Goal: Information Seeking & Learning: Learn about a topic

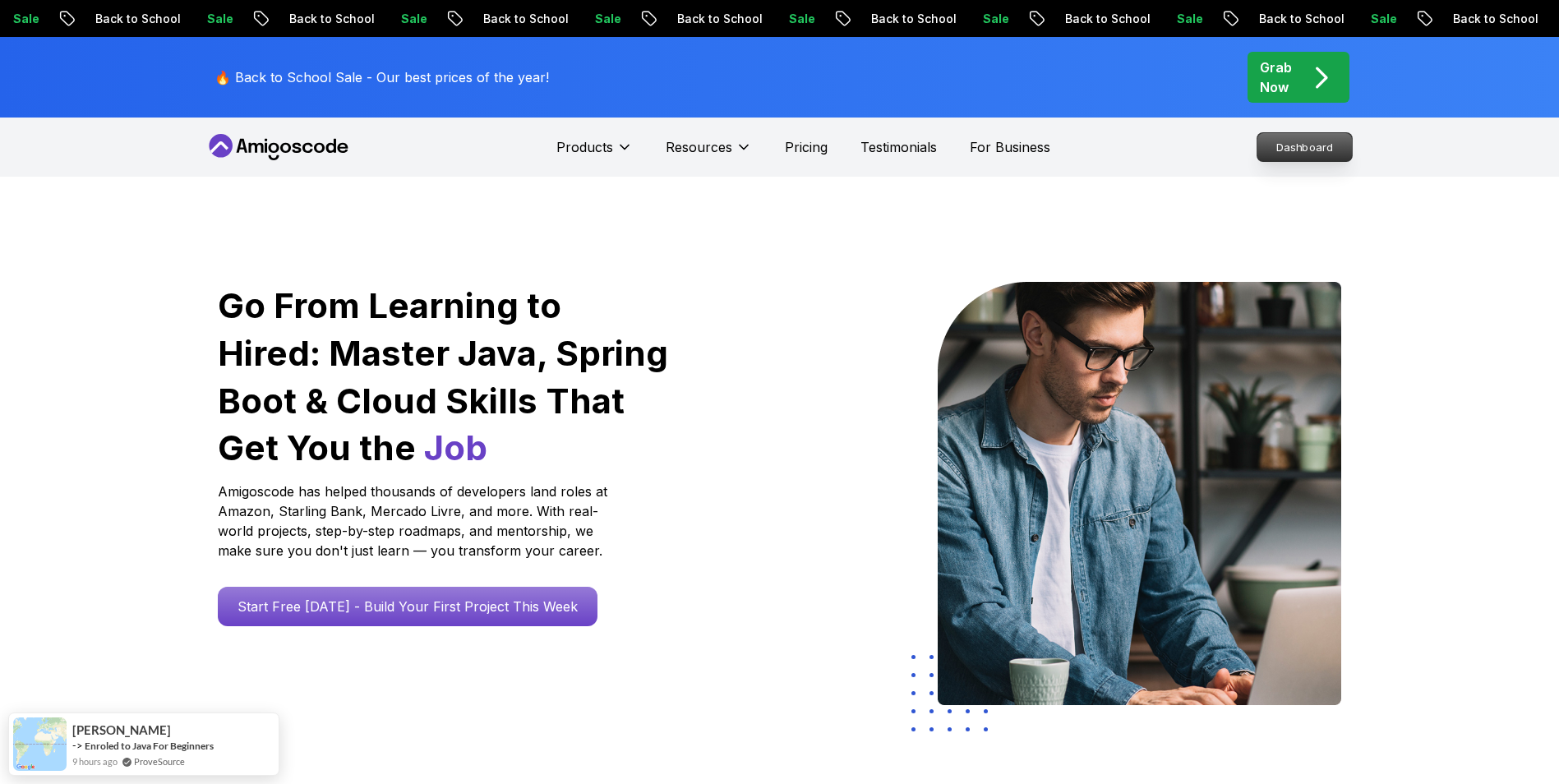
click at [1307, 145] on p "Dashboard" at bounding box center [1305, 147] width 94 height 28
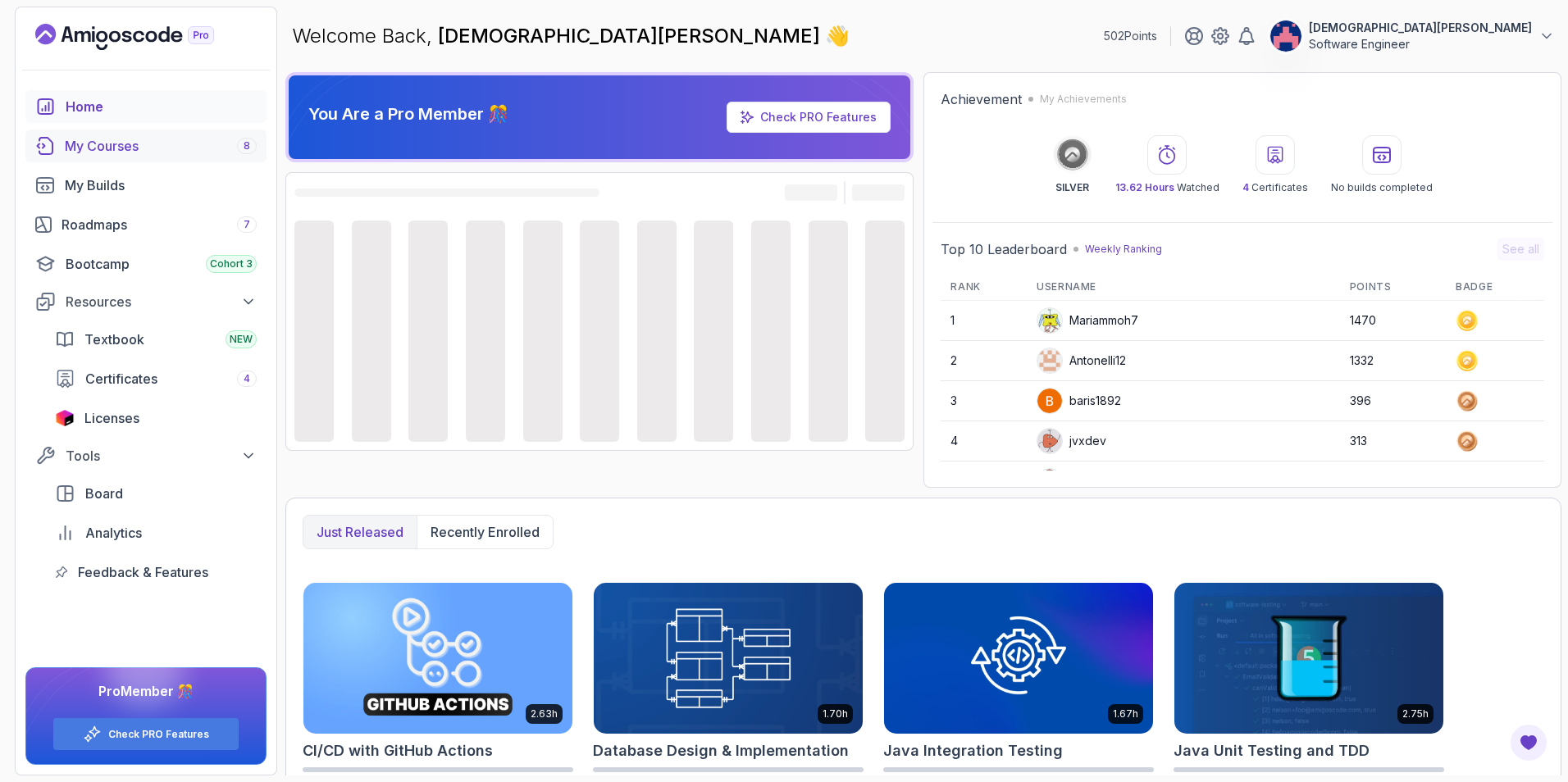
click at [145, 140] on div "My Courses 8" at bounding box center [160, 146] width 192 height 20
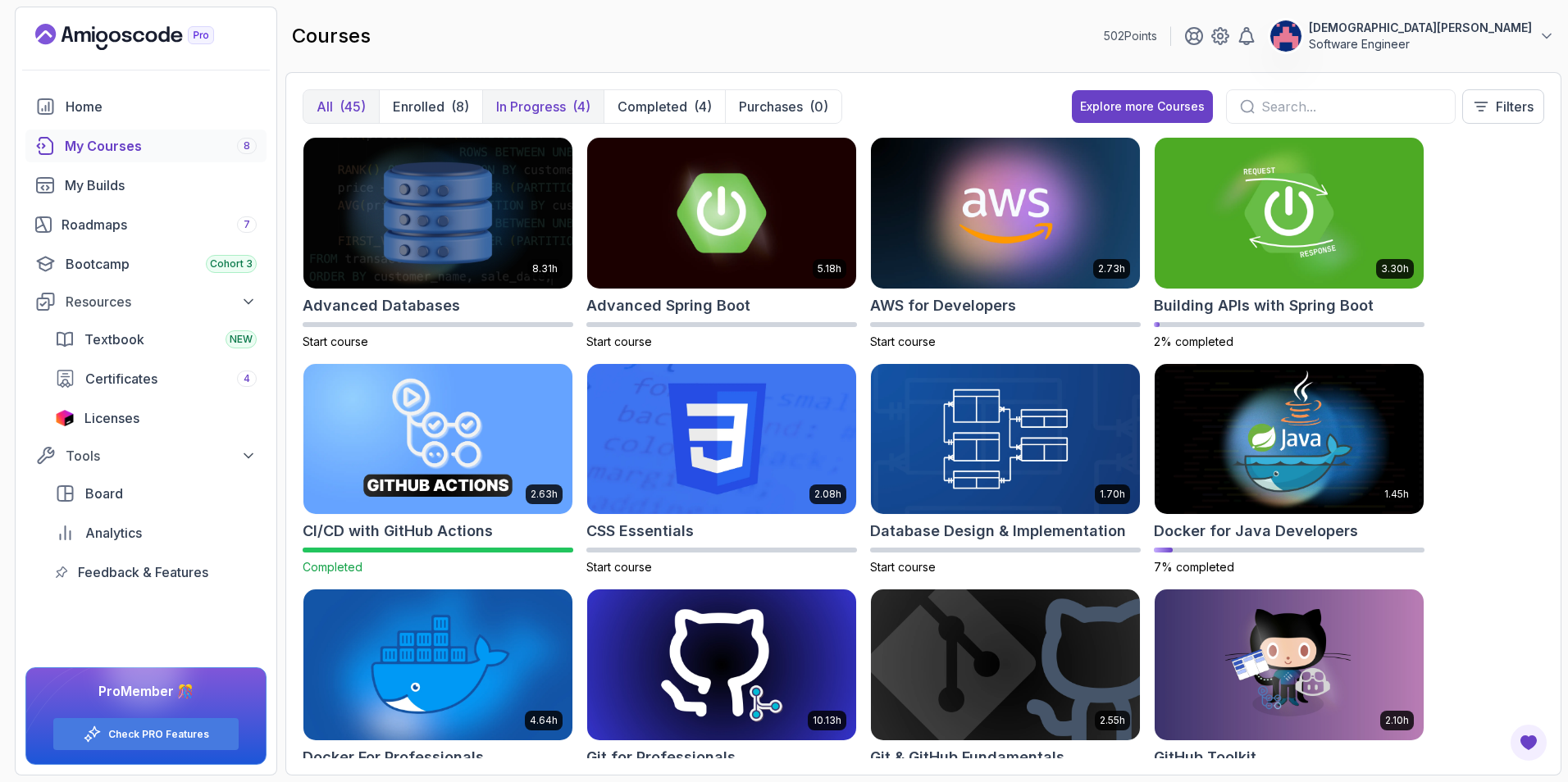
click at [526, 104] on p "In Progress" at bounding box center [531, 107] width 69 height 20
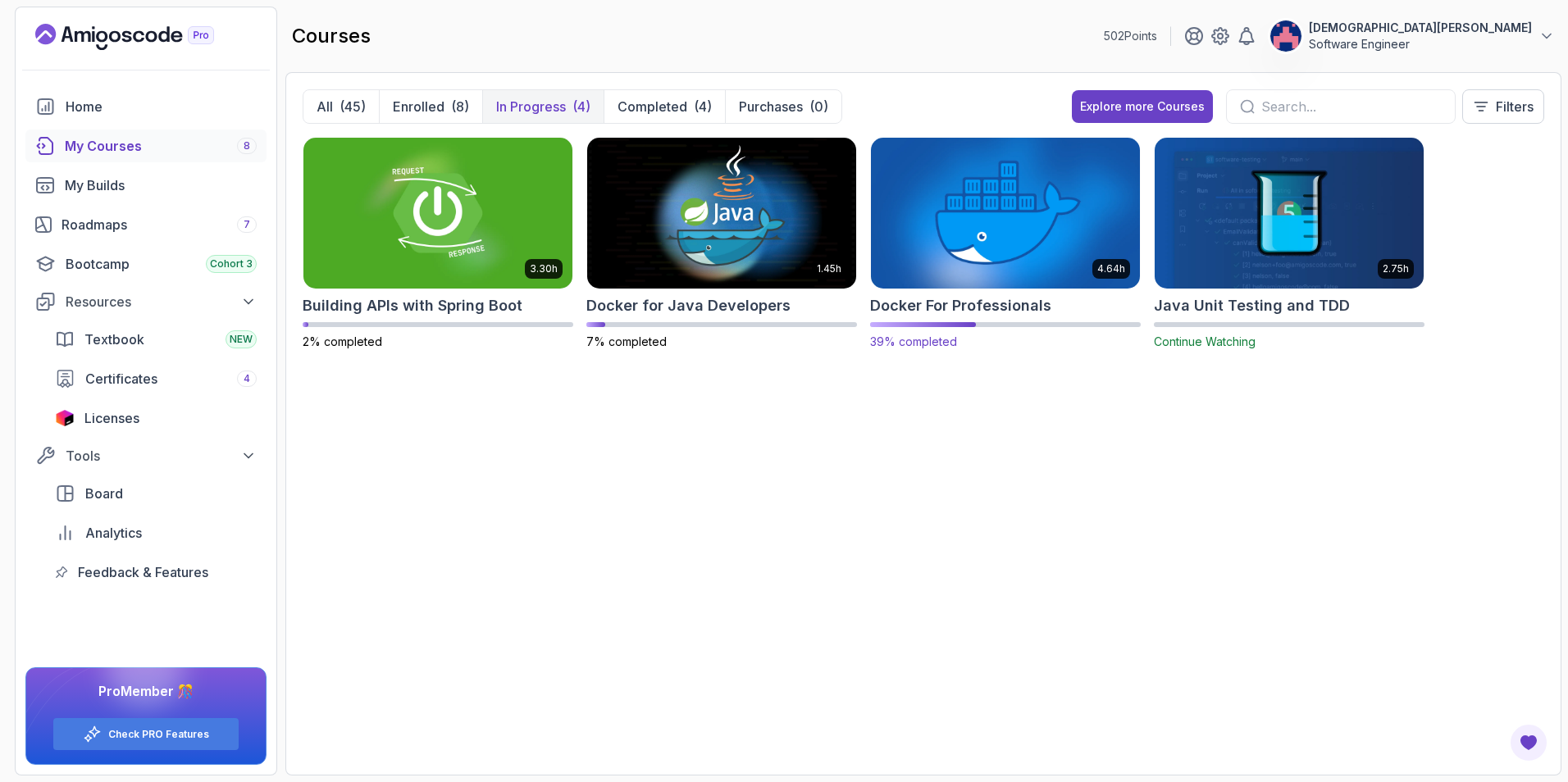
click at [986, 209] on img at bounding box center [1005, 213] width 283 height 159
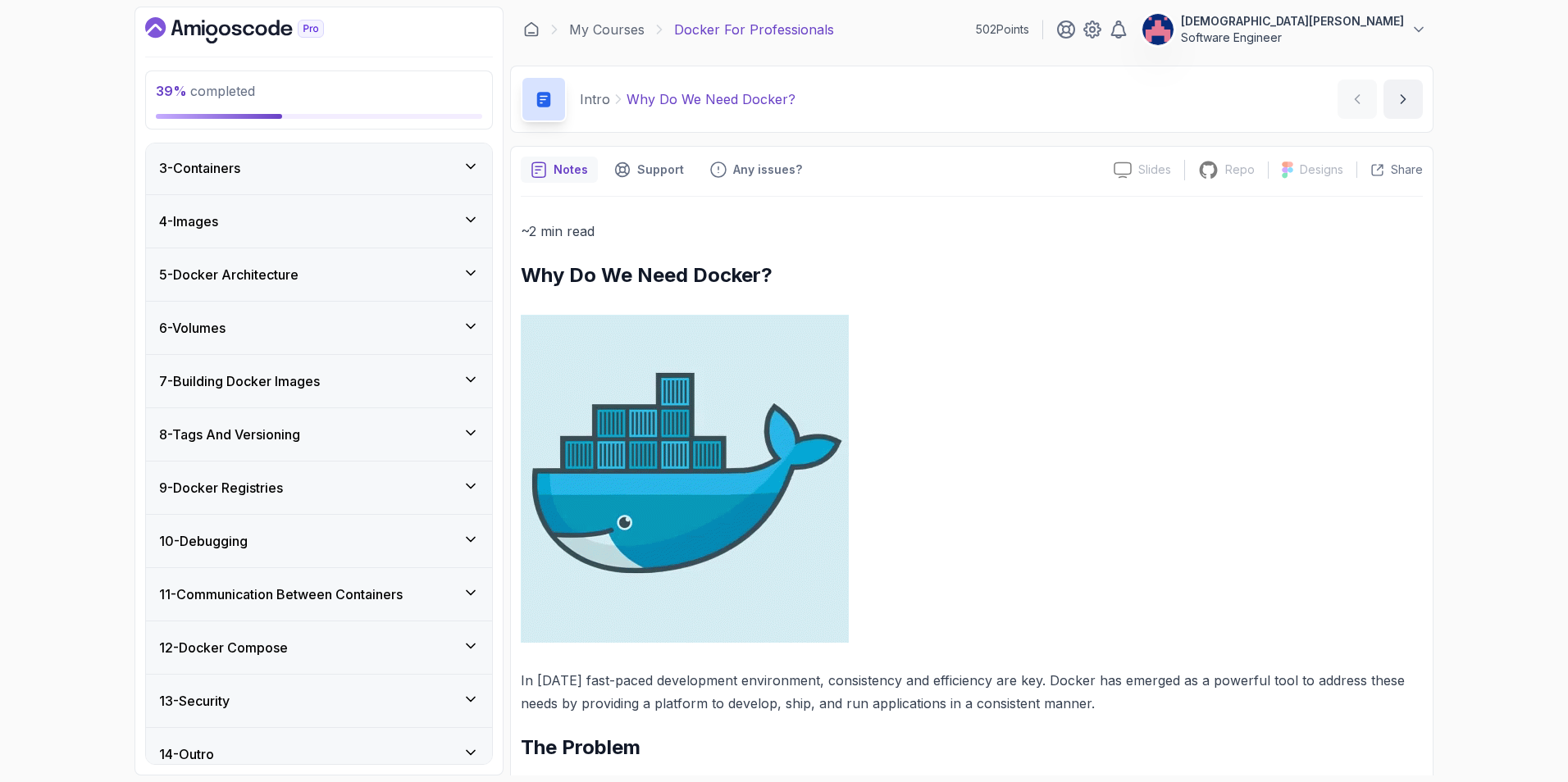
click at [402, 387] on div "7 - Building Docker Images" at bounding box center [319, 382] width 320 height 20
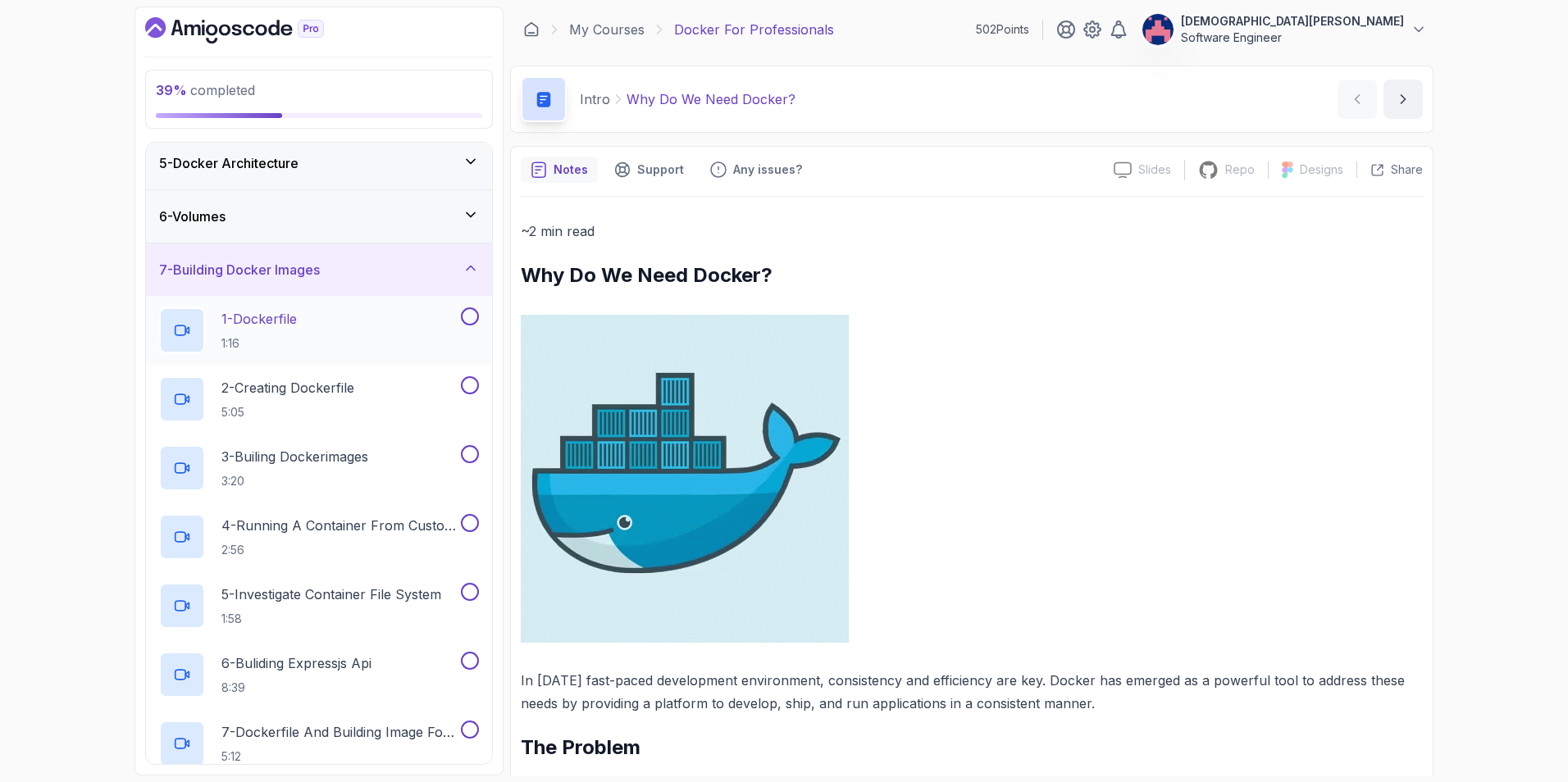
scroll to position [190, 0]
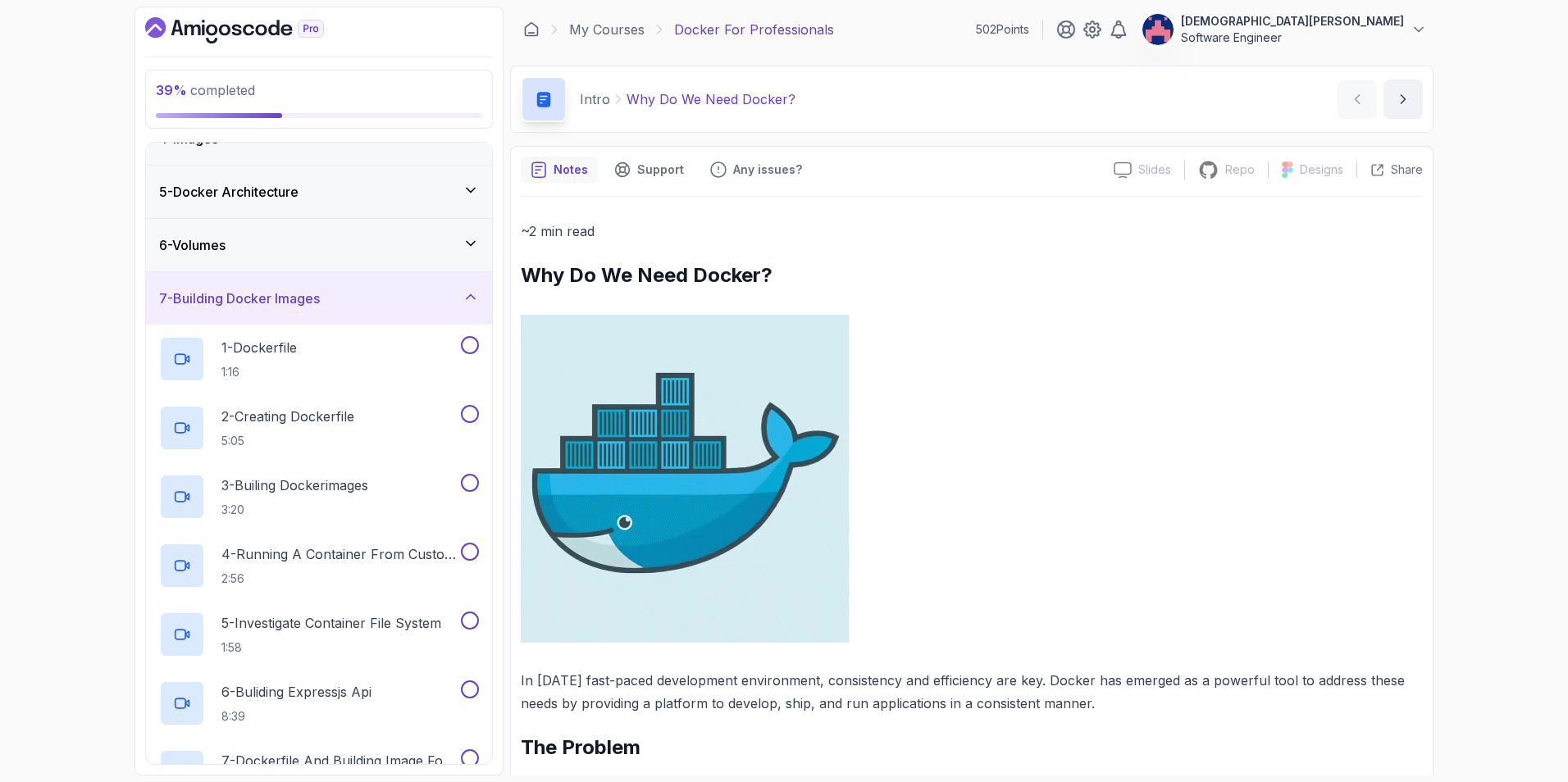
click at [417, 232] on div "6 - Volumes" at bounding box center [319, 245] width 346 height 53
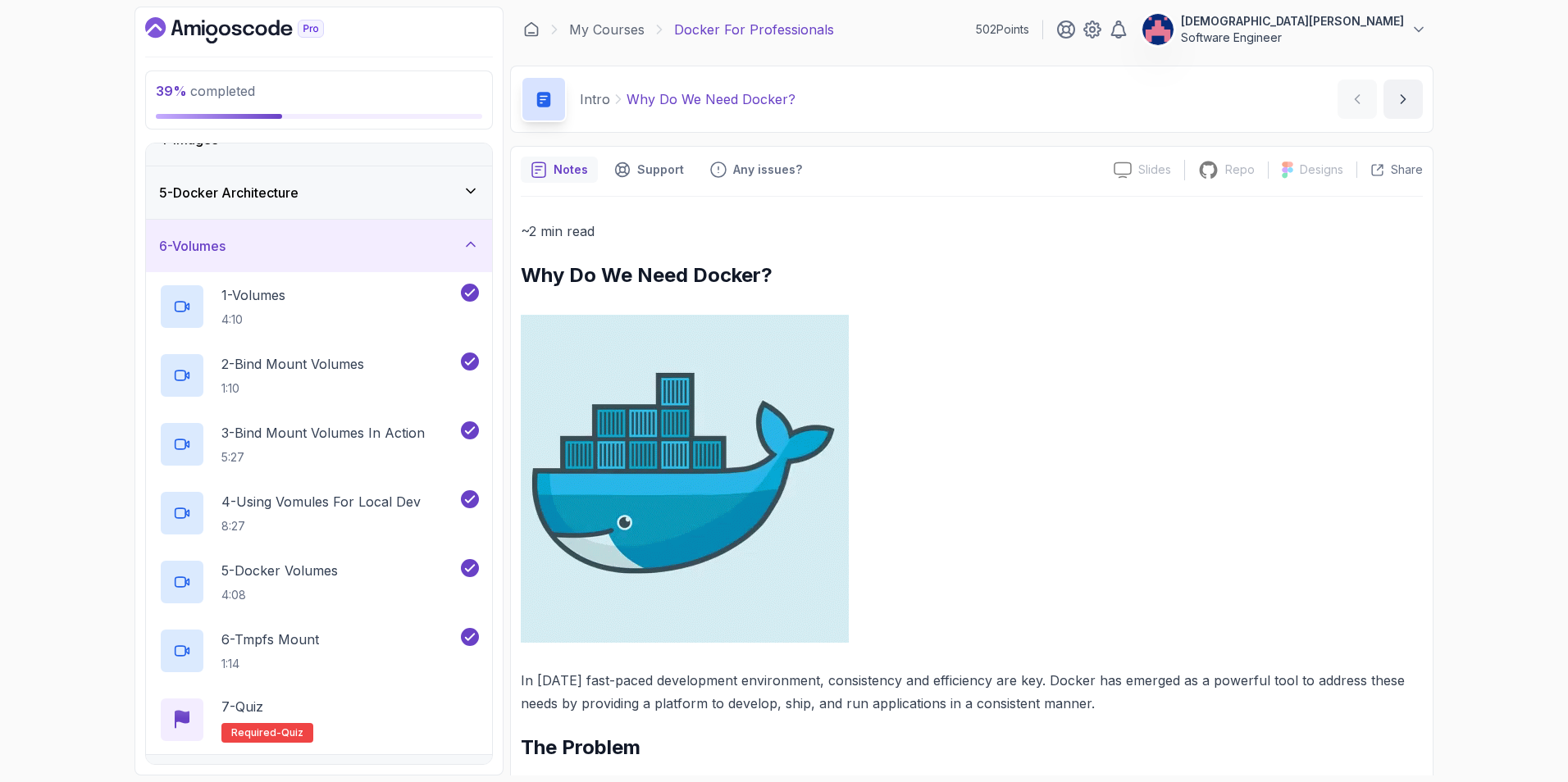
click at [417, 232] on div "6 - Volumes" at bounding box center [319, 246] width 346 height 53
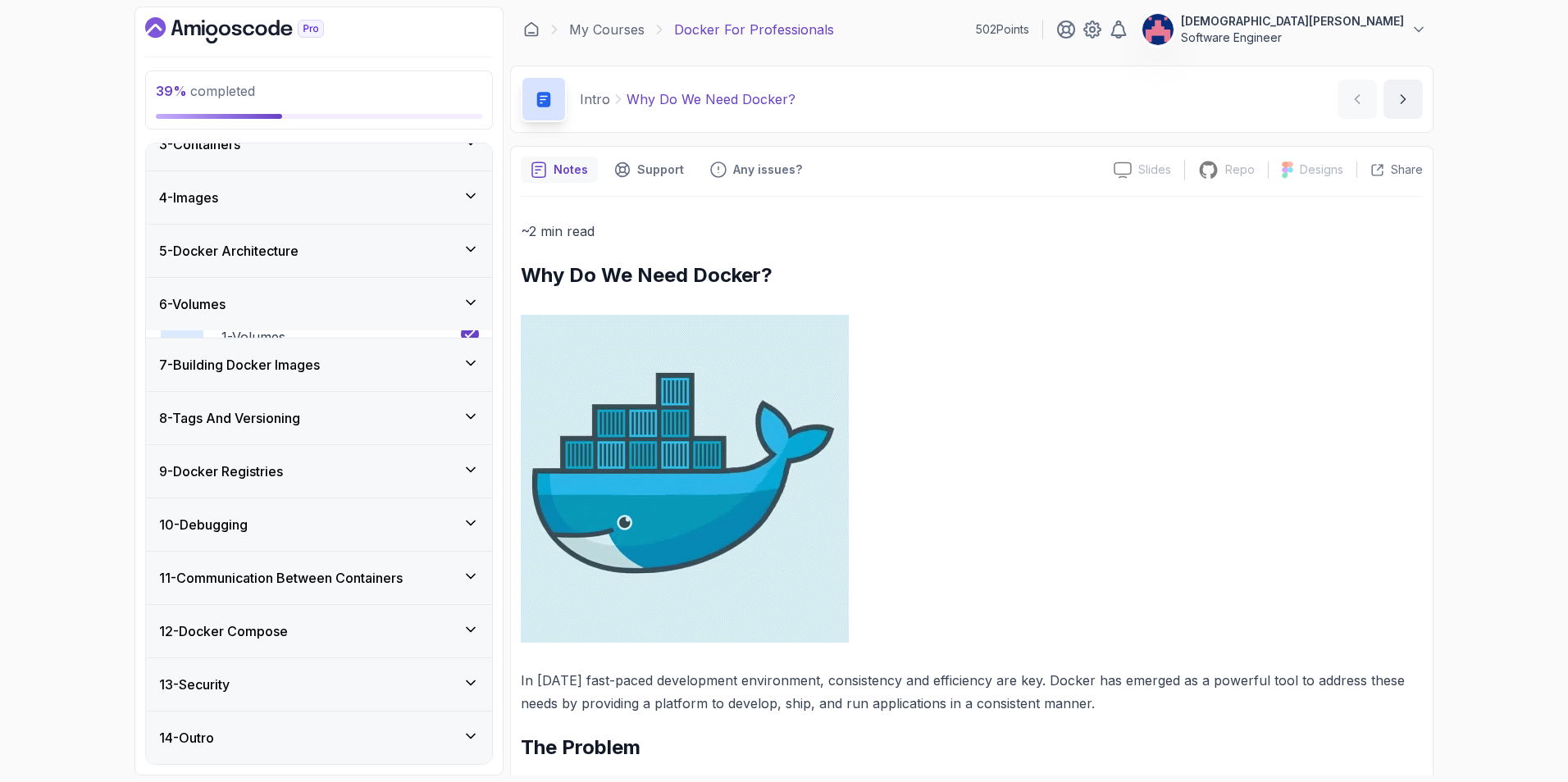
scroll to position [125, 0]
click at [424, 357] on div "7 - Building Docker Images" at bounding box center [319, 365] width 320 height 20
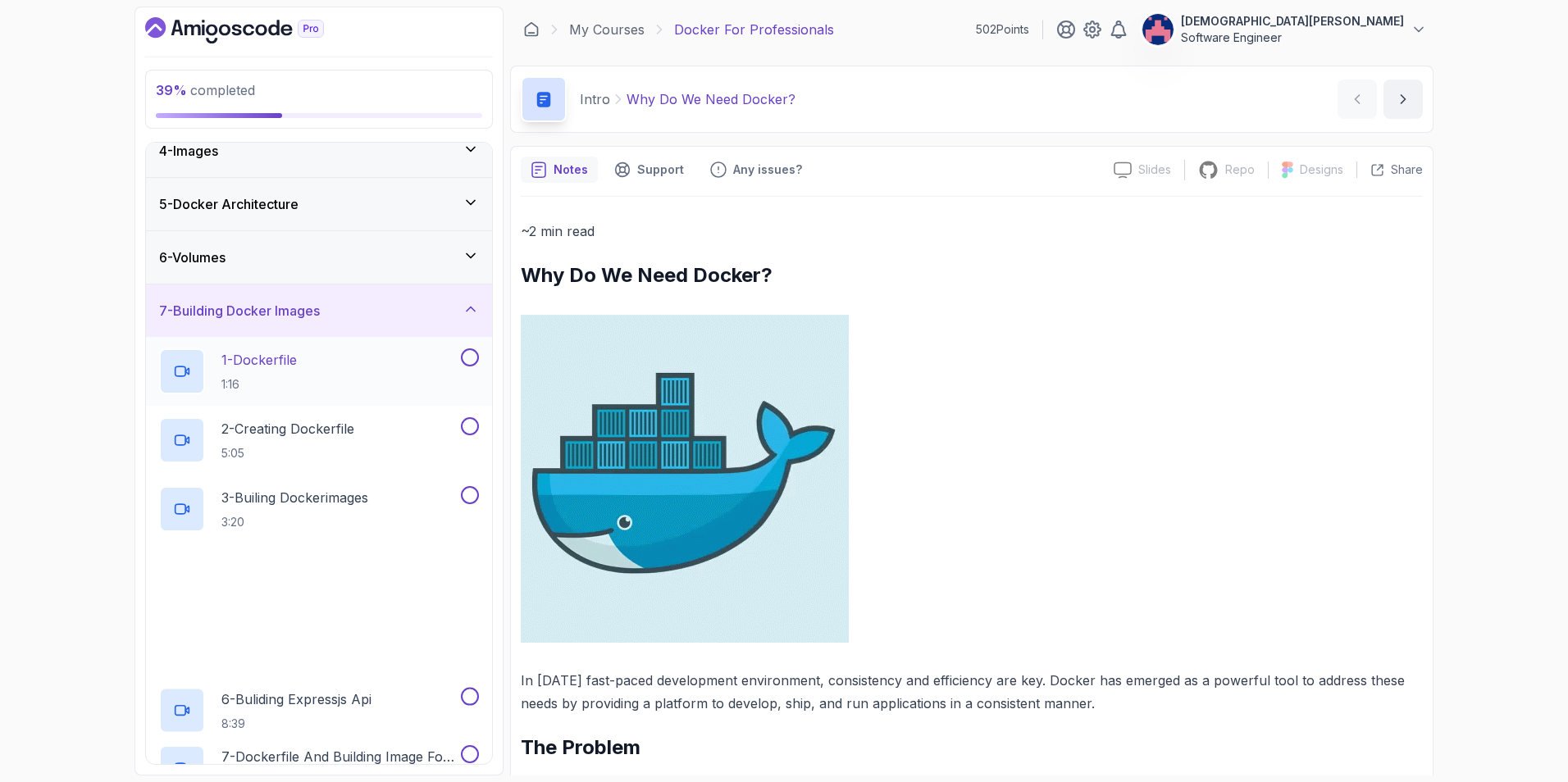
scroll to position [206, 0]
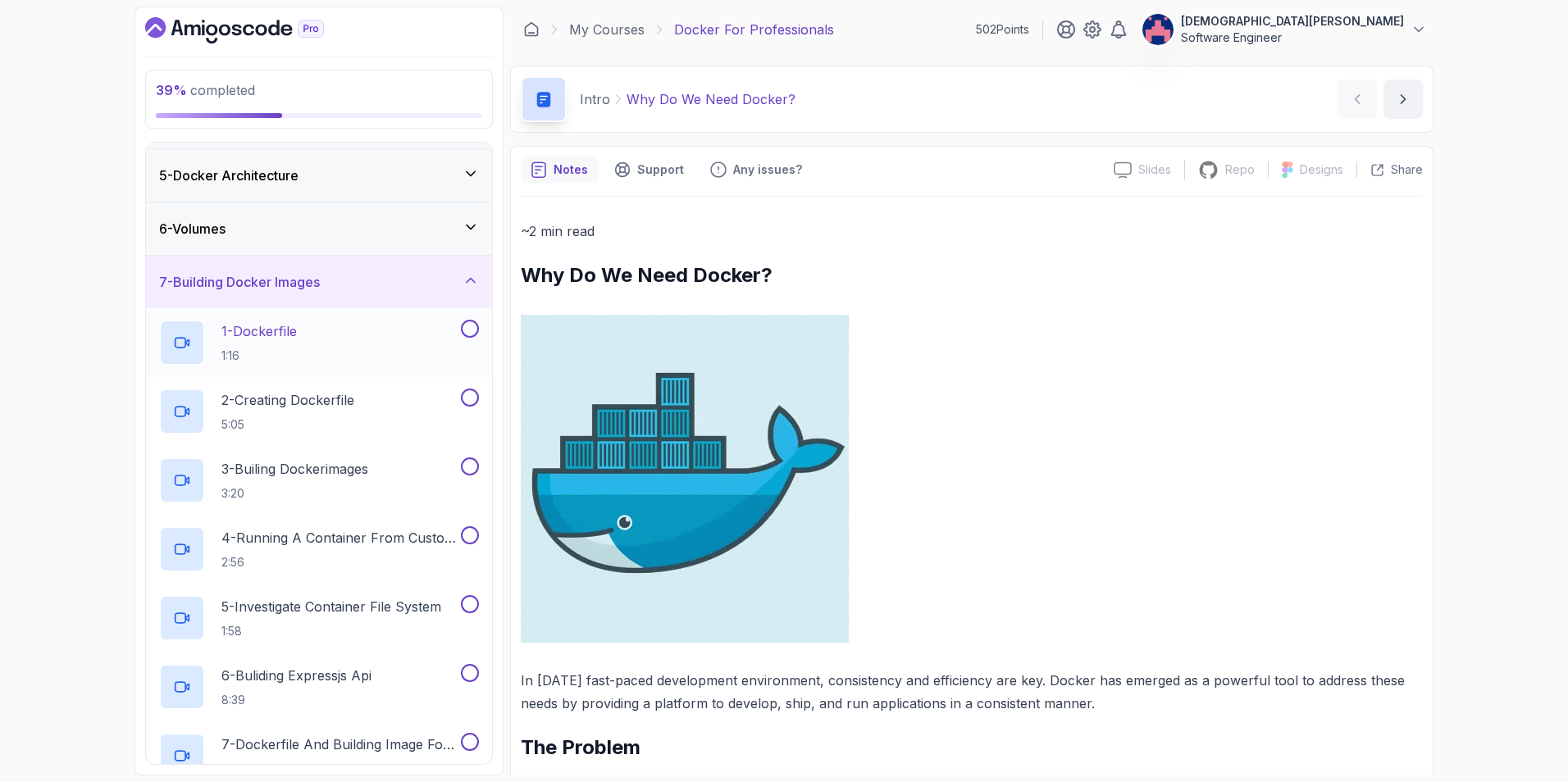
click at [297, 334] on p "1 - Dockerfile" at bounding box center [259, 331] width 75 height 20
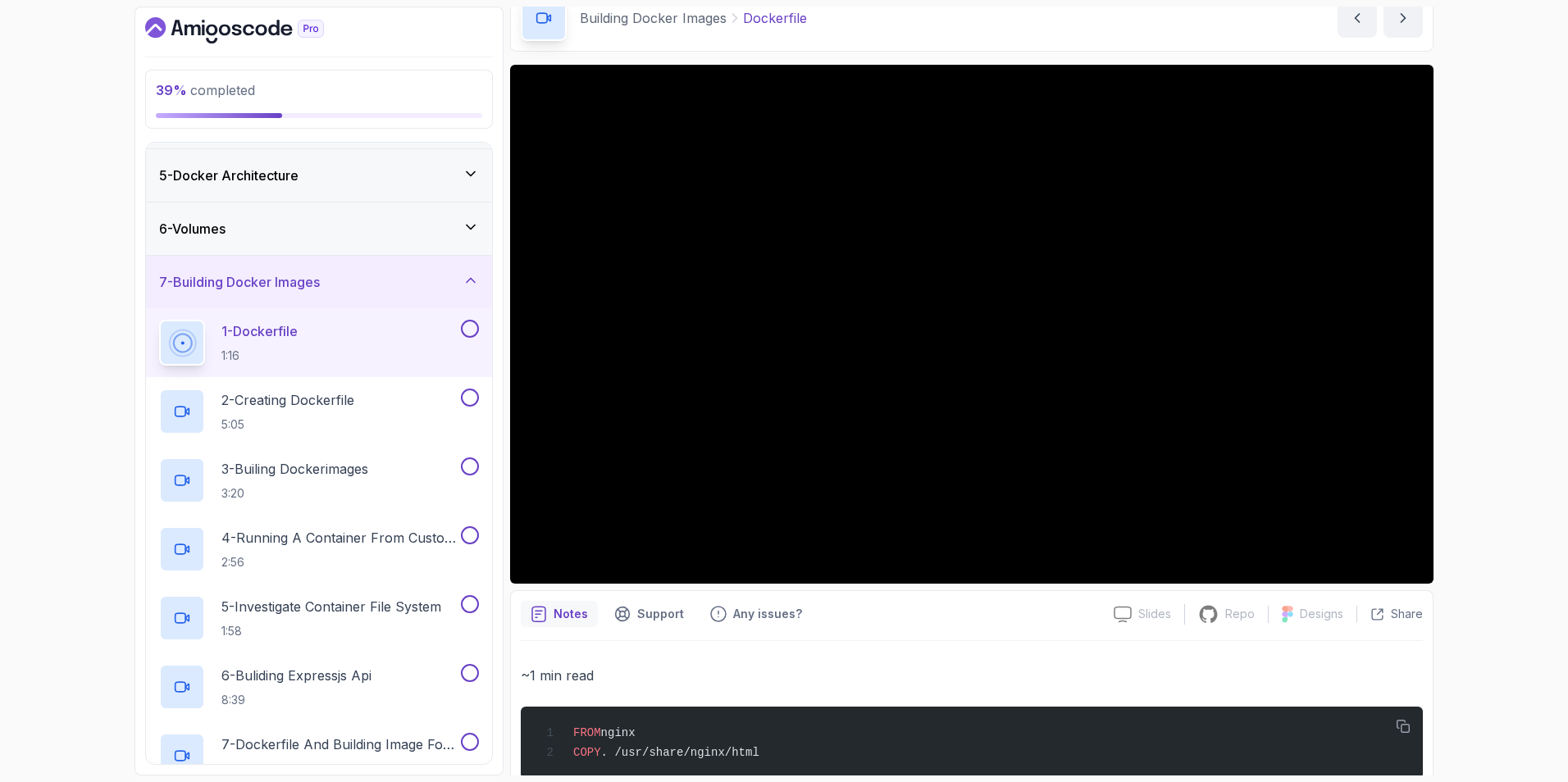
scroll to position [120, 0]
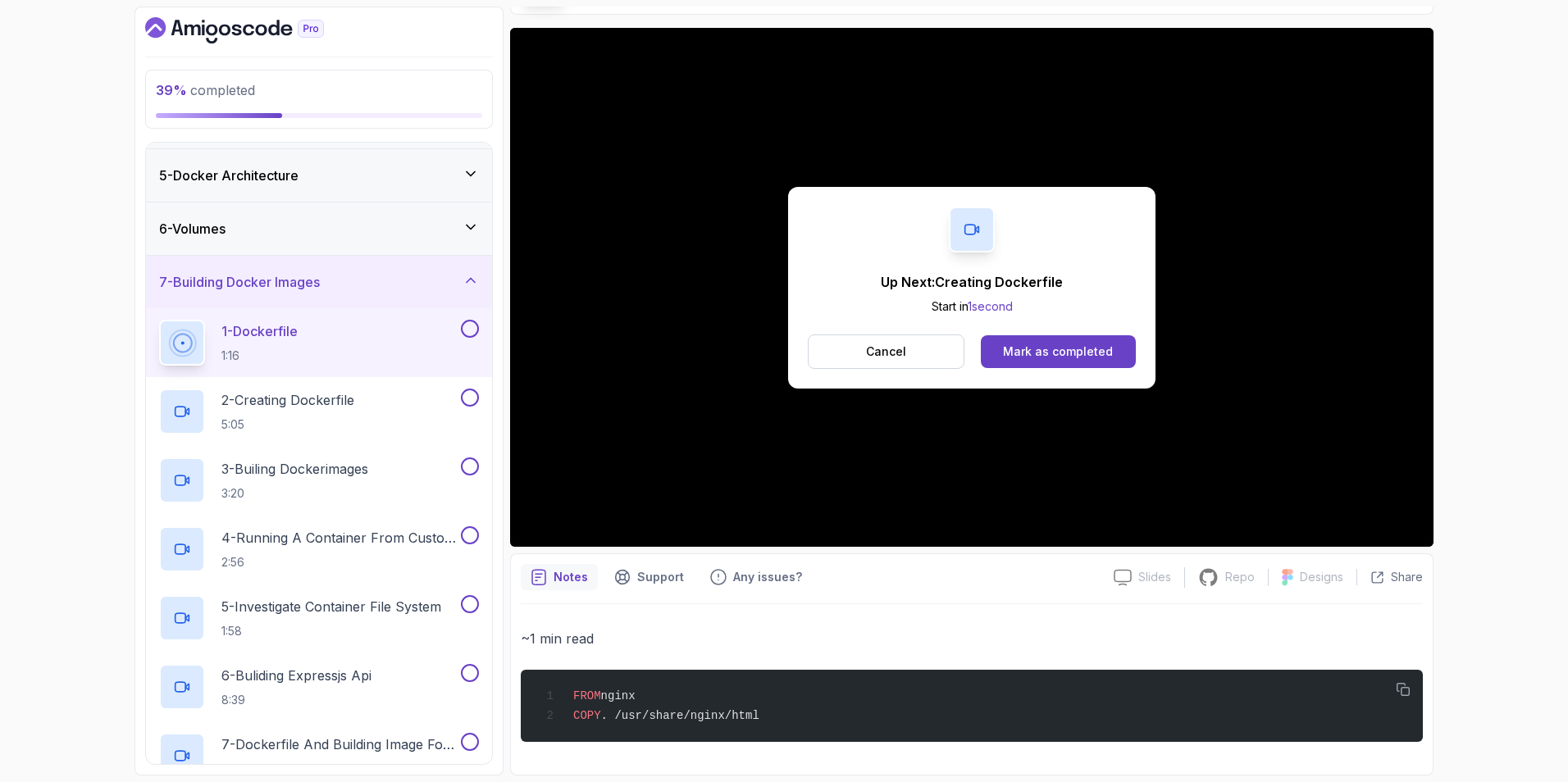
scroll to position [3, 0]
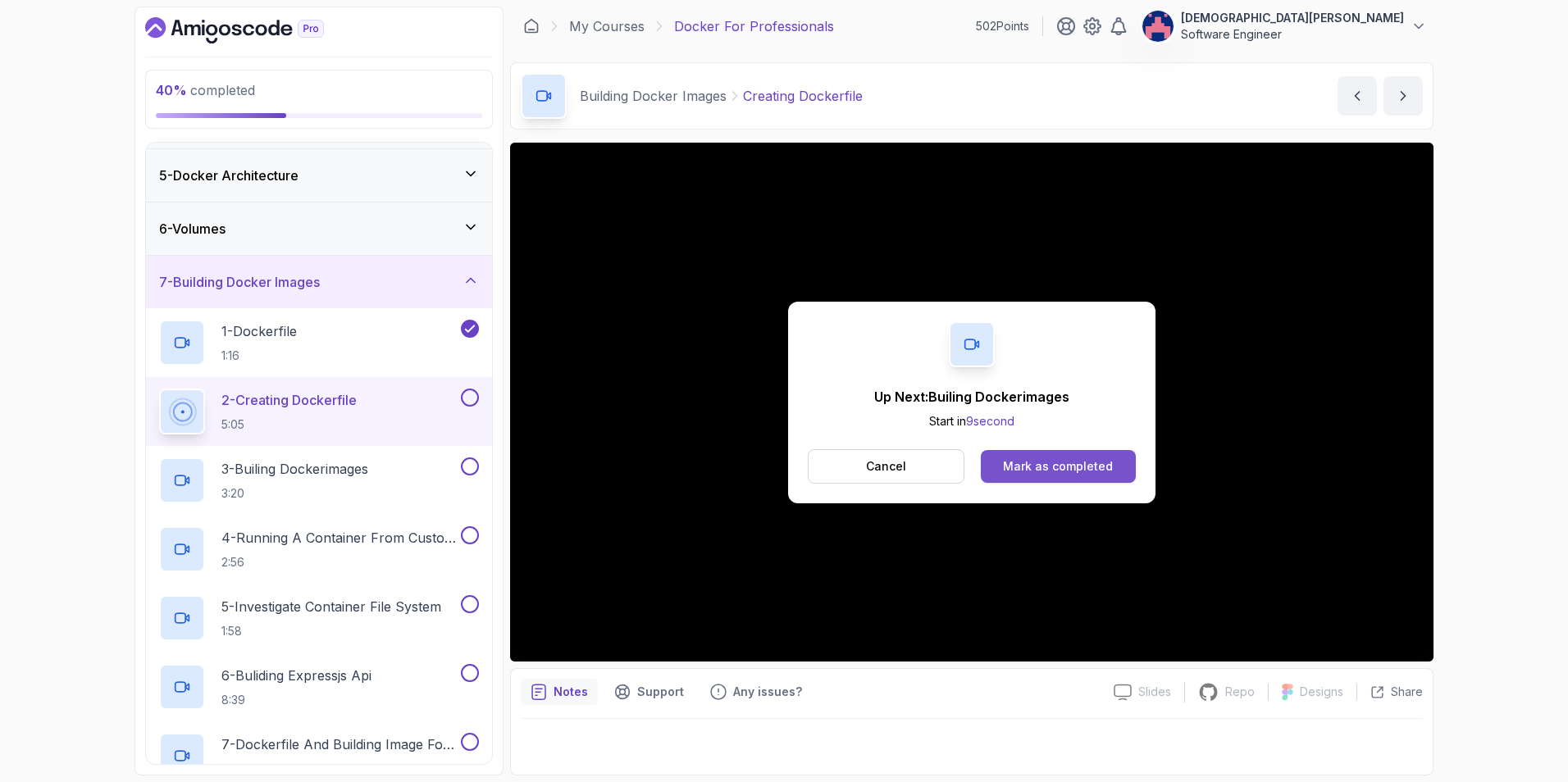
click at [1048, 470] on div "Mark as completed" at bounding box center [1057, 467] width 110 height 17
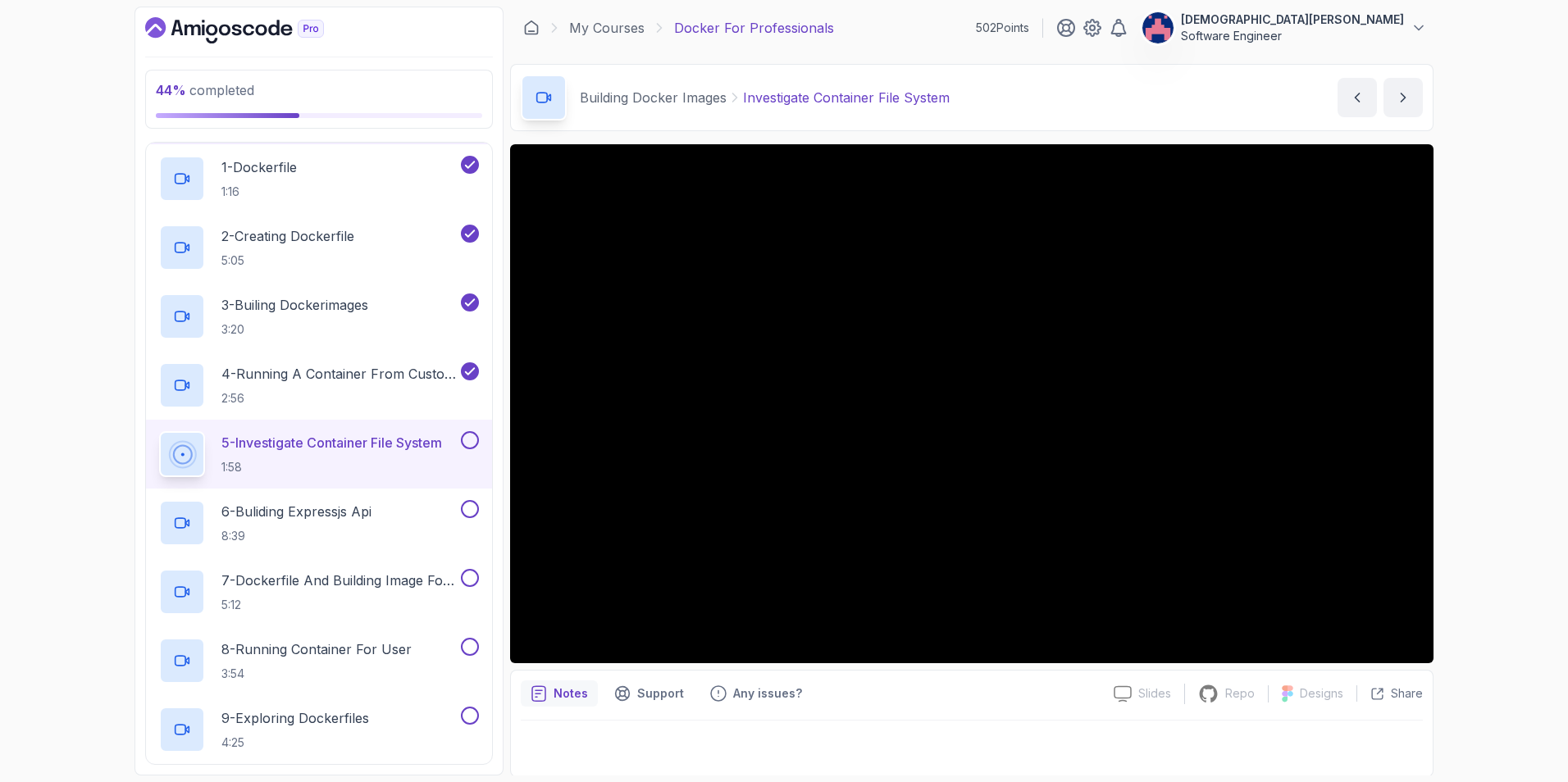
scroll to position [3, 0]
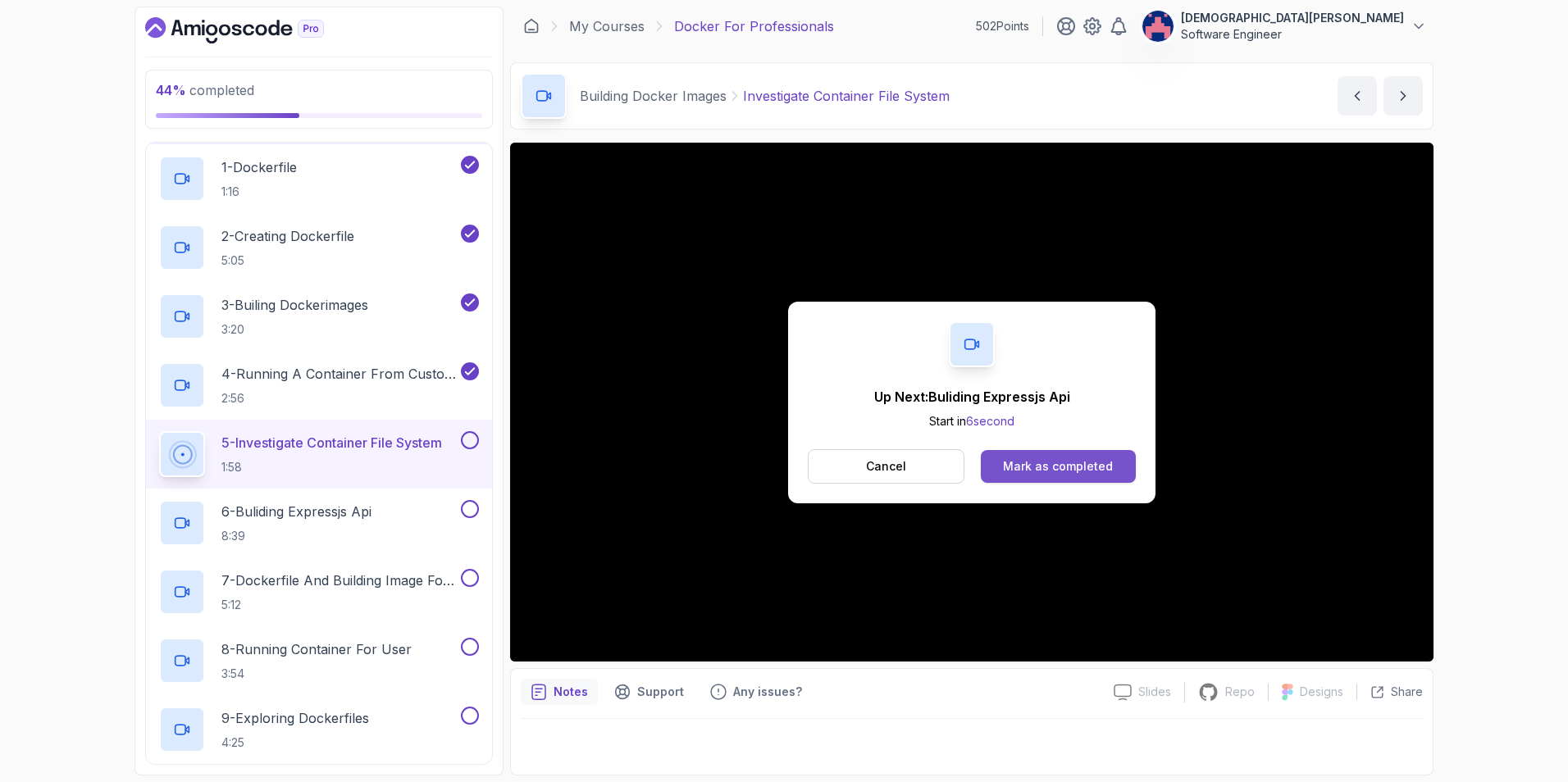
click at [1035, 460] on div "Mark as completed" at bounding box center [1057, 467] width 110 height 17
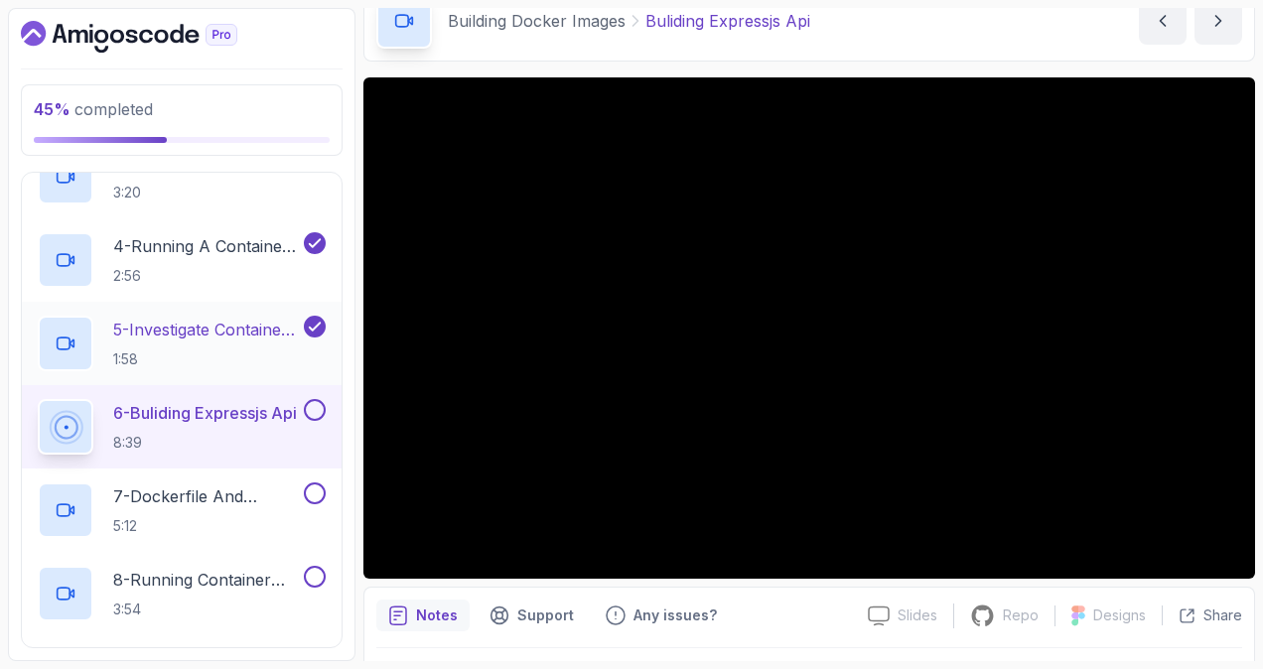
scroll to position [695, 0]
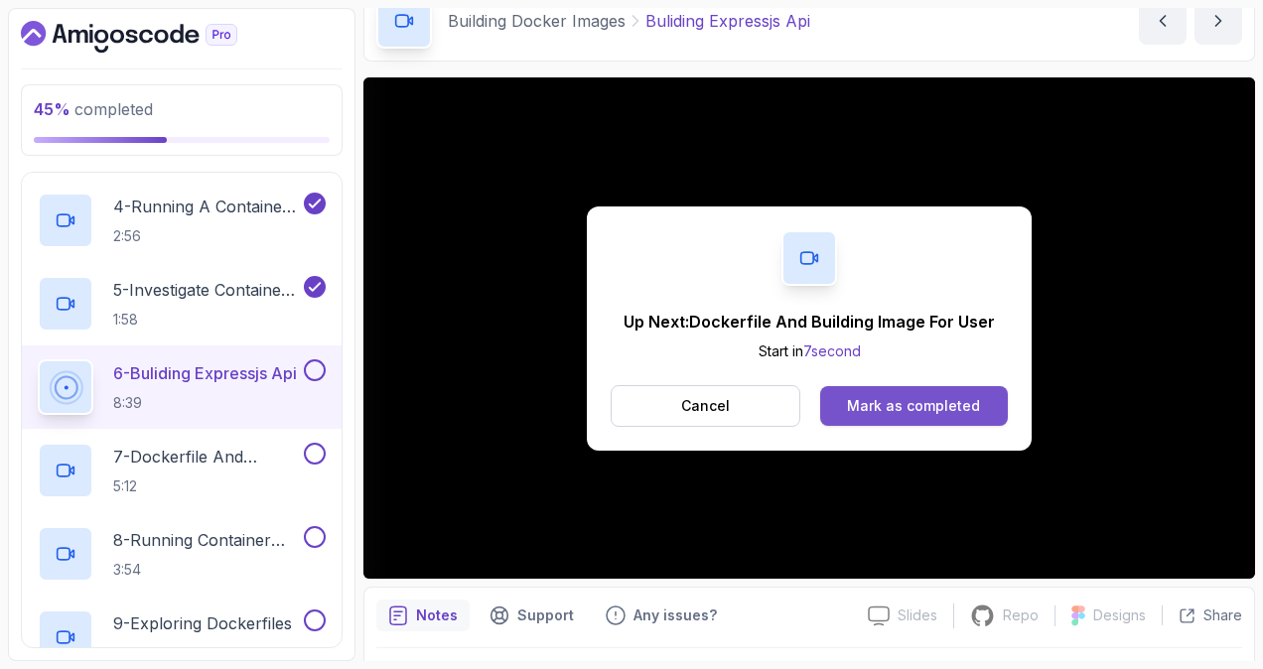
click at [905, 409] on div "Mark as completed" at bounding box center [913, 406] width 133 height 20
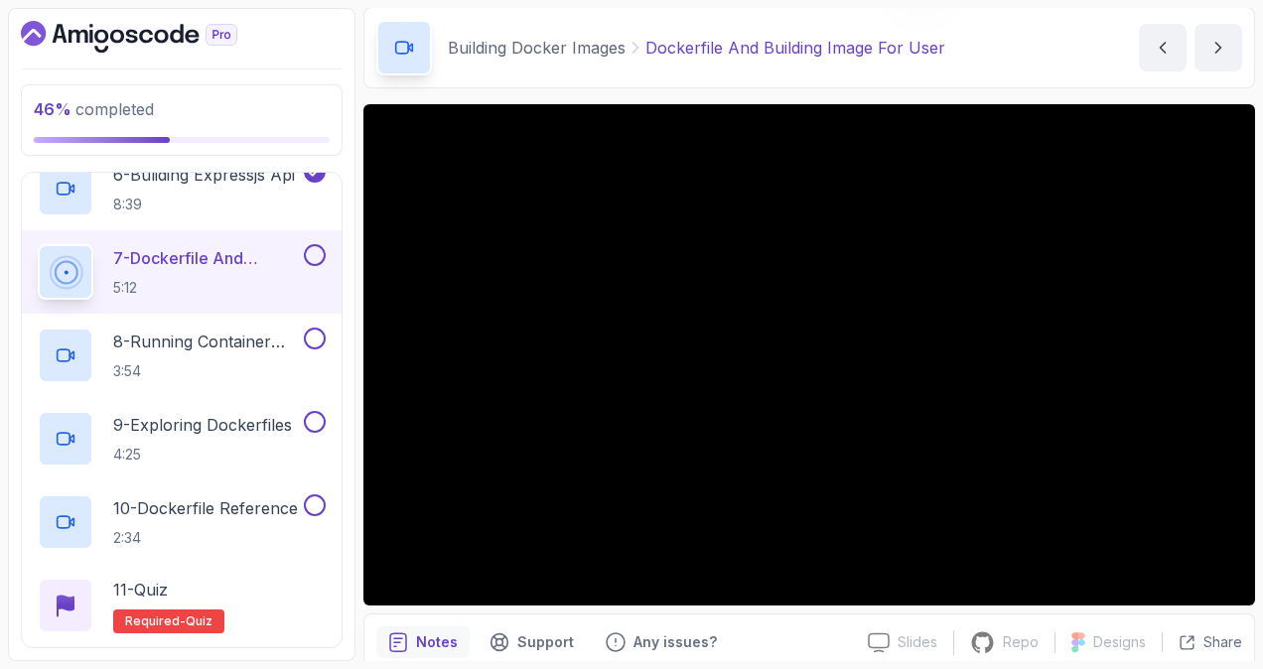
scroll to position [99, 0]
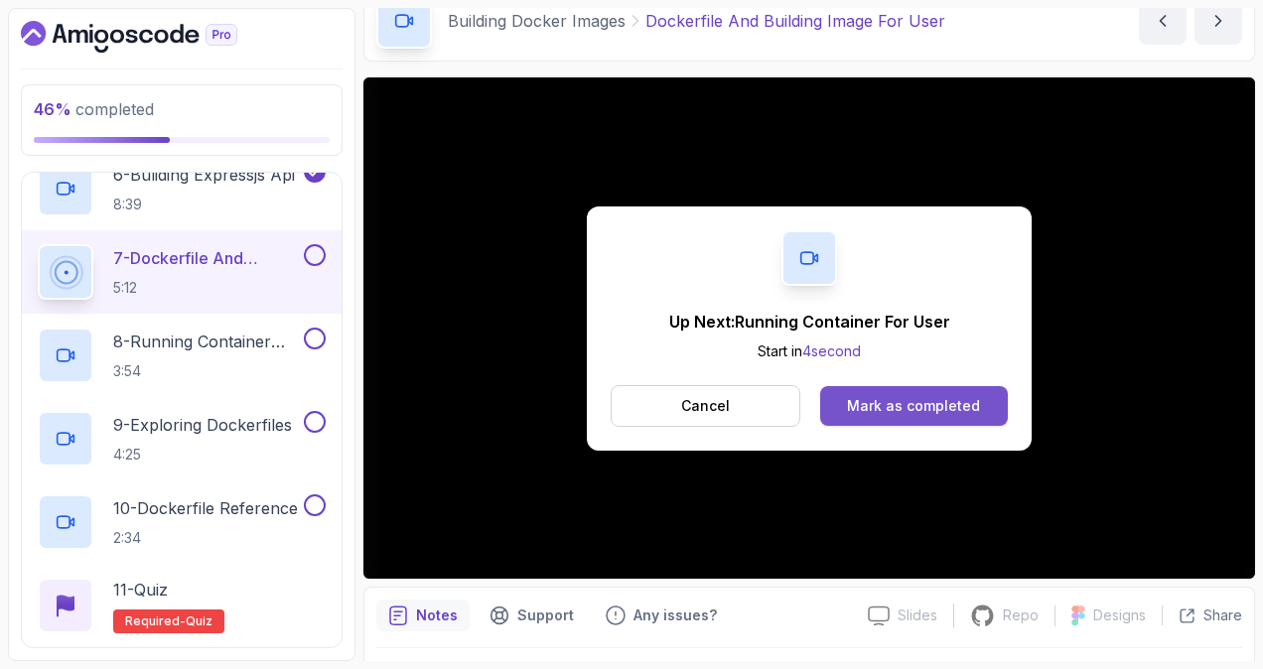
click at [917, 407] on div "Mark as completed" at bounding box center [913, 406] width 133 height 20
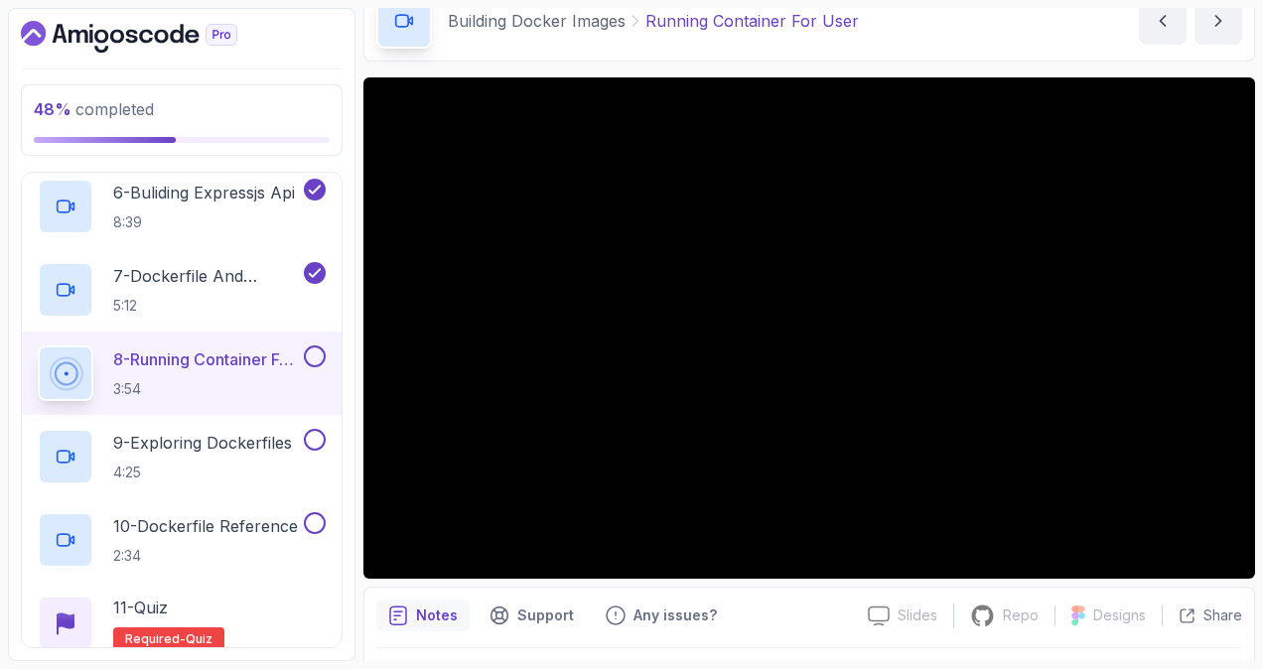
scroll to position [893, 0]
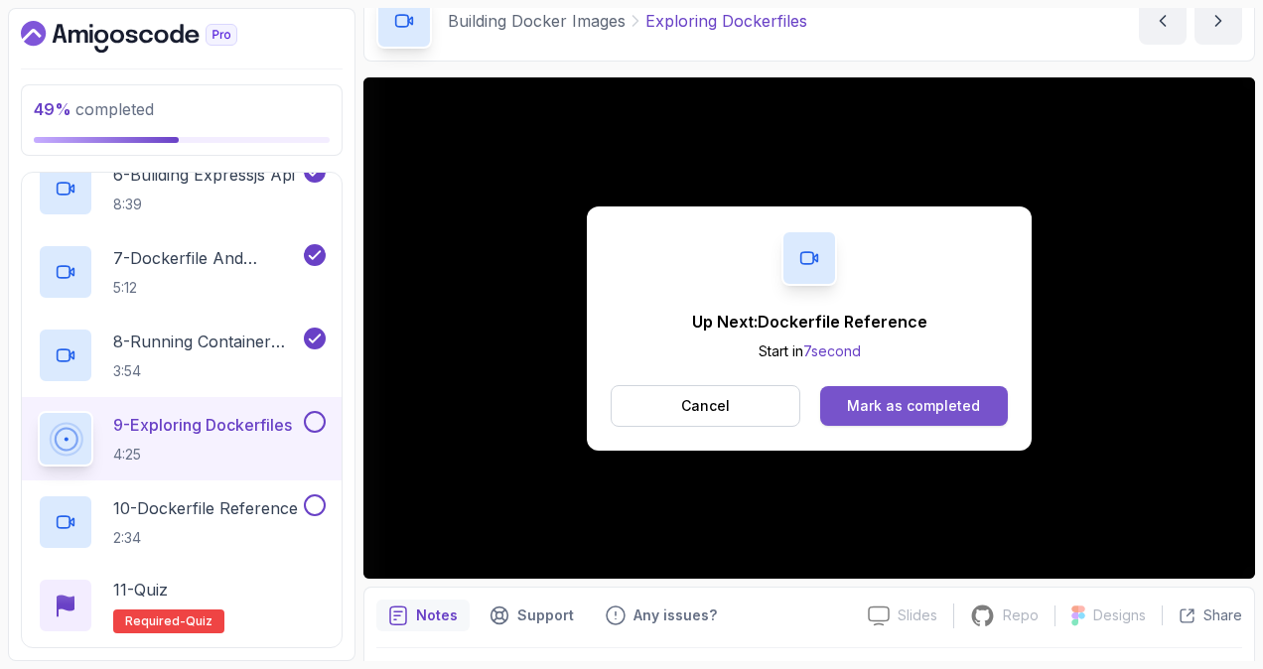
click at [904, 398] on div "Mark as completed" at bounding box center [913, 406] width 133 height 20
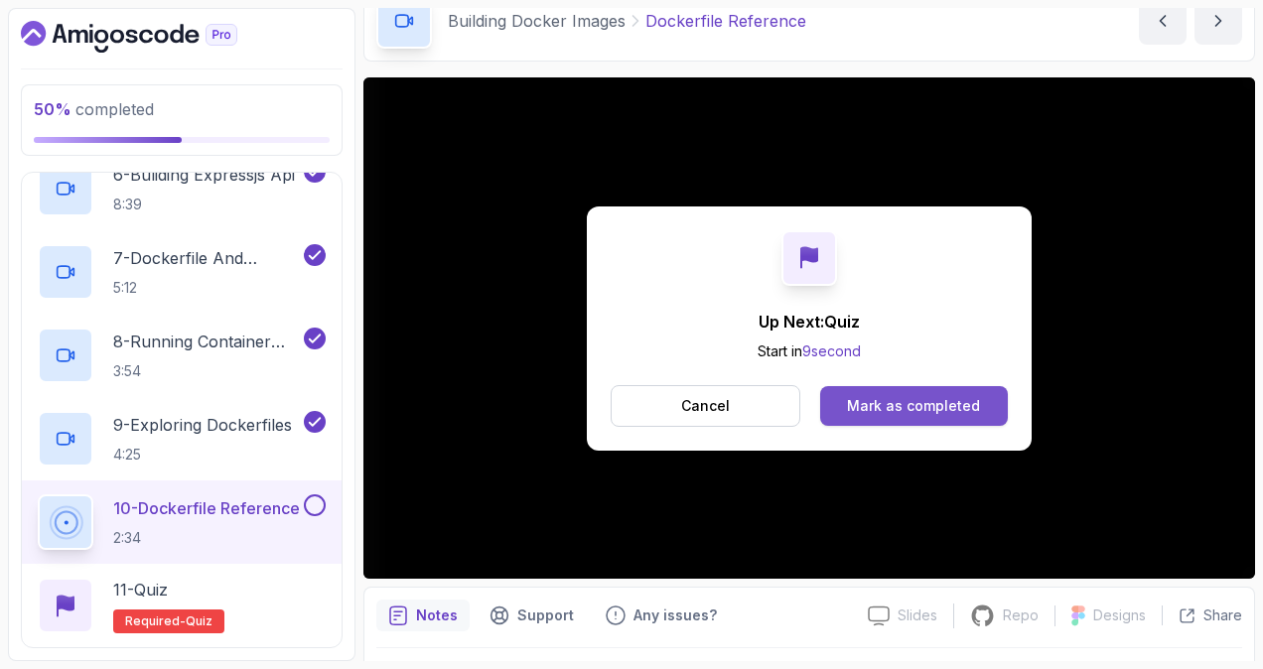
click at [915, 399] on div "Mark as completed" at bounding box center [913, 406] width 133 height 20
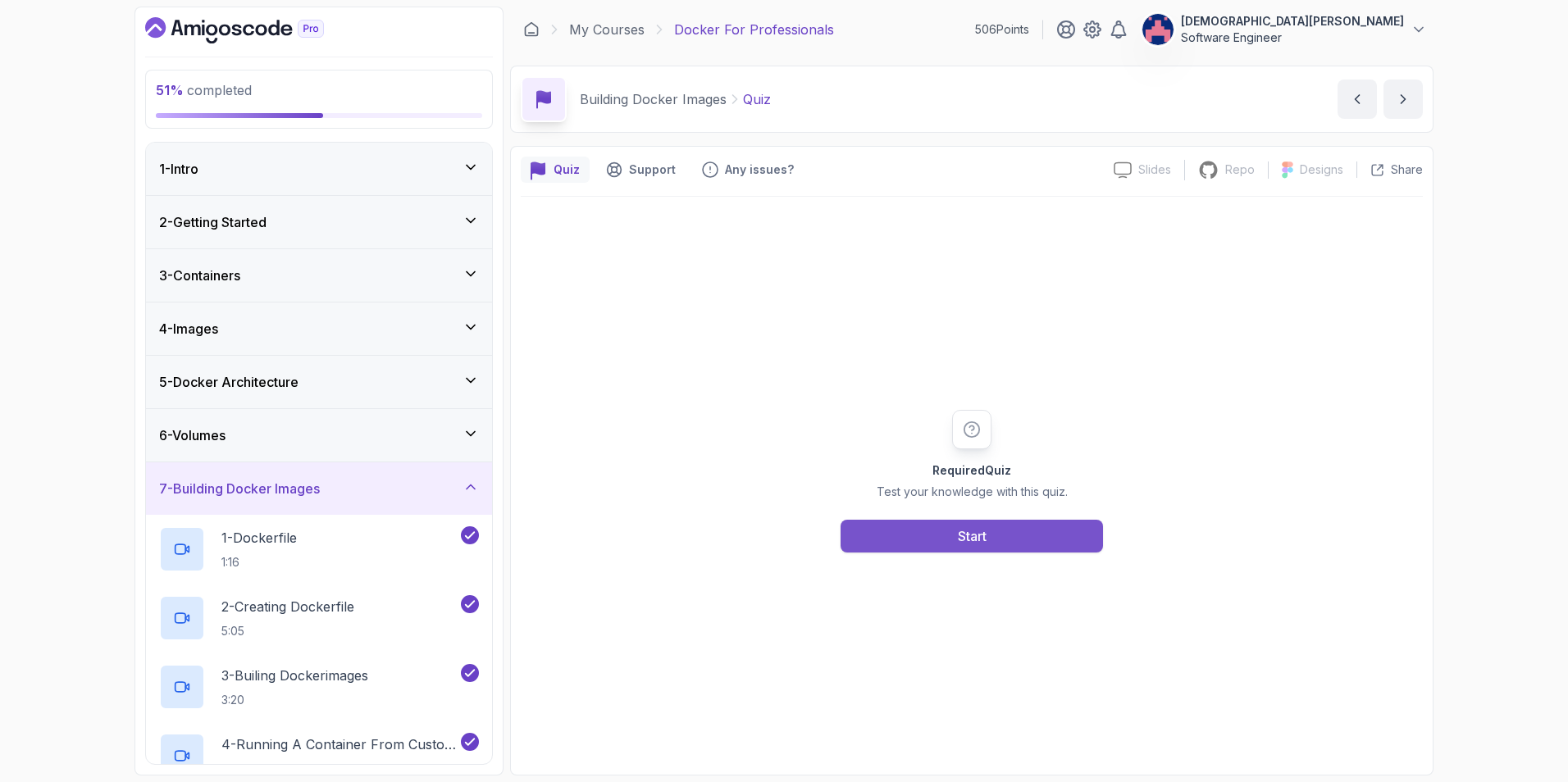
click at [942, 536] on button "Start" at bounding box center [972, 536] width 263 height 33
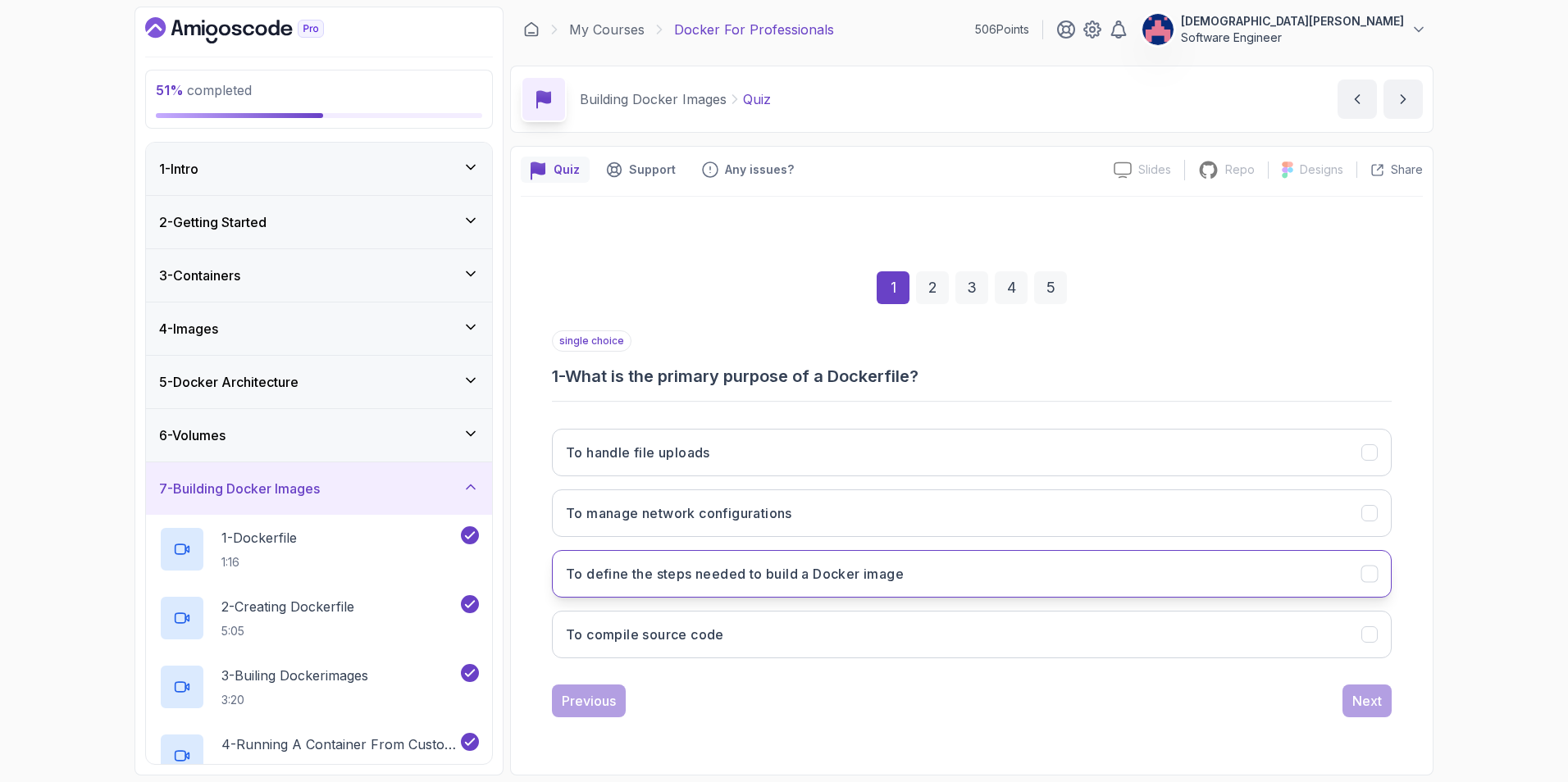
click at [845, 576] on h3 "To define the steps needed to build a Docker image" at bounding box center [734, 574] width 338 height 20
click at [1363, 705] on div "Next" at bounding box center [1367, 701] width 30 height 20
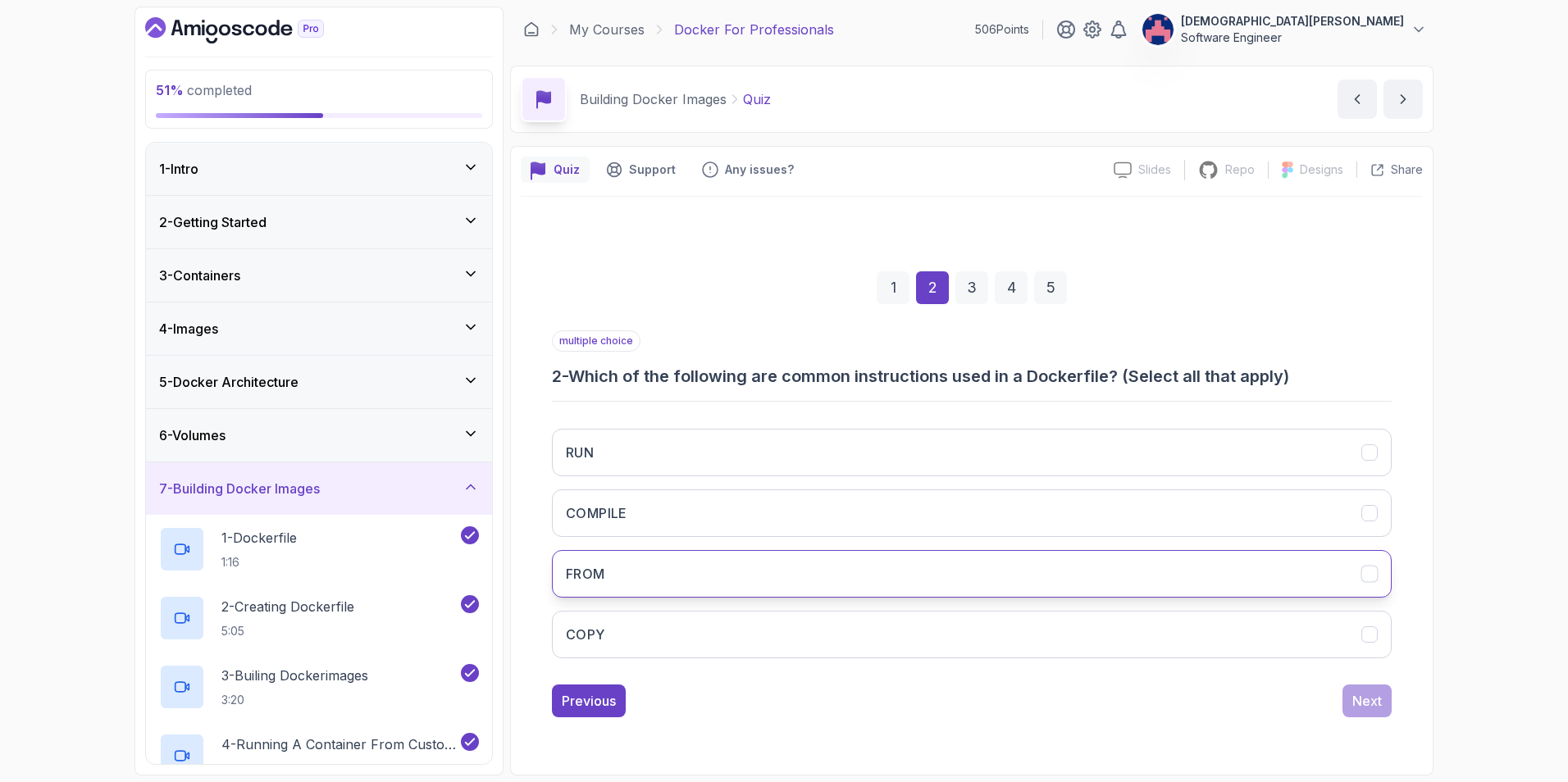
click at [768, 571] on button "FROM" at bounding box center [972, 574] width 840 height 48
click at [725, 626] on button "COPY" at bounding box center [972, 635] width 840 height 48
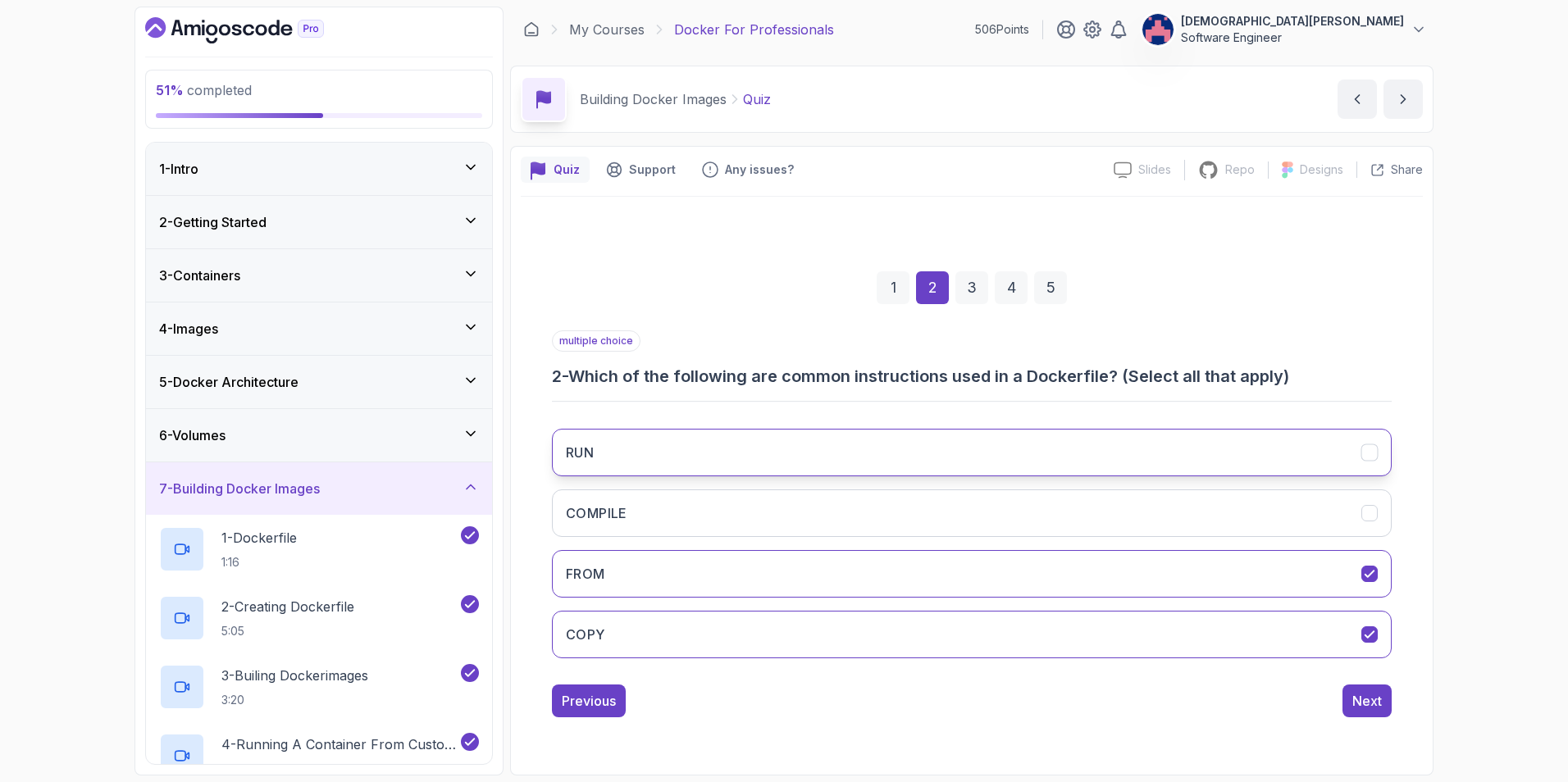
click at [954, 443] on button "RUN" at bounding box center [972, 453] width 840 height 48
click at [1358, 703] on div "Next" at bounding box center [1367, 701] width 30 height 20
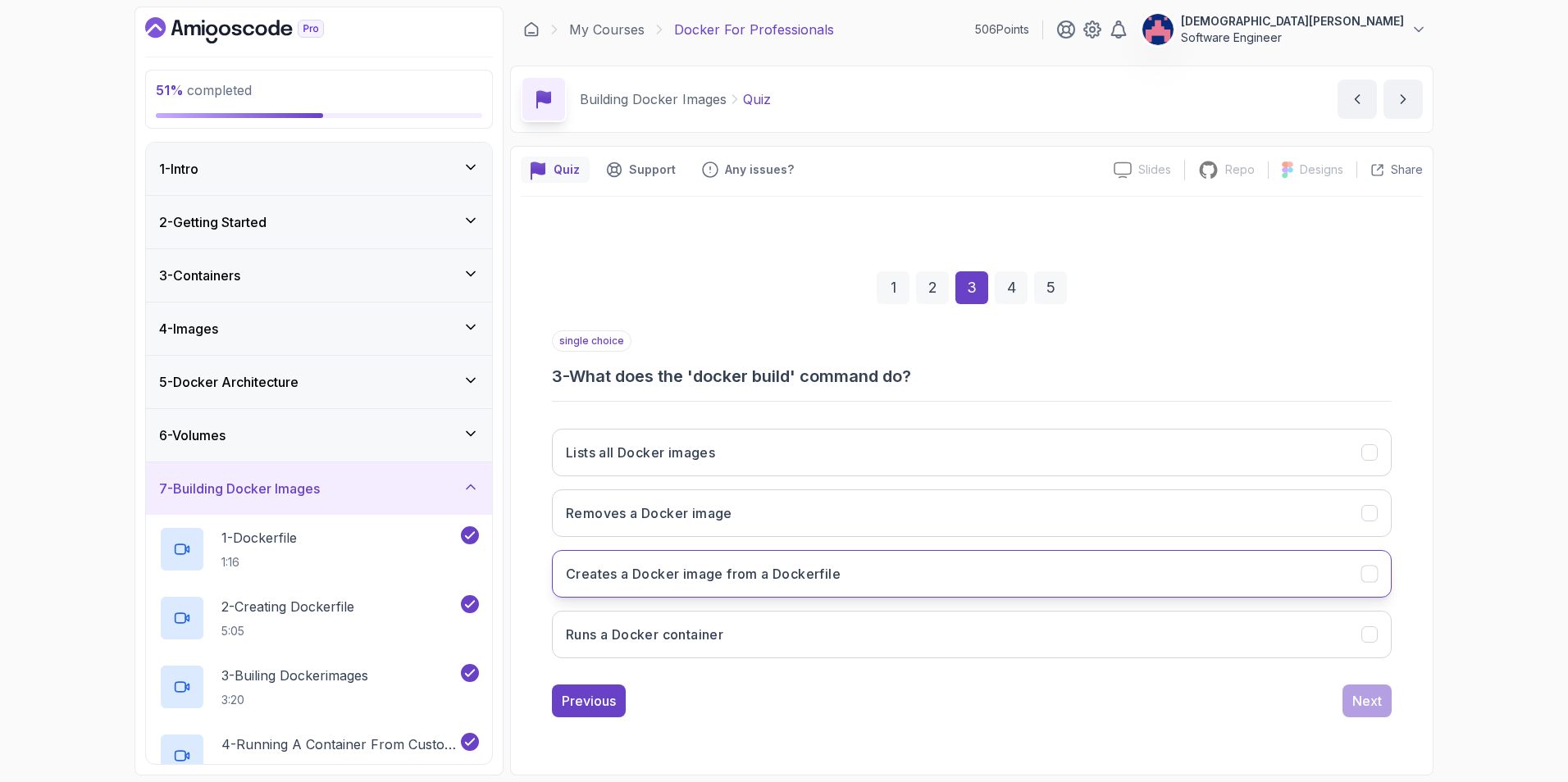
click at [864, 580] on button "Creates a Docker image from a Dockerfile" at bounding box center [972, 574] width 840 height 48
click at [1365, 697] on div "Next" at bounding box center [1367, 701] width 30 height 20
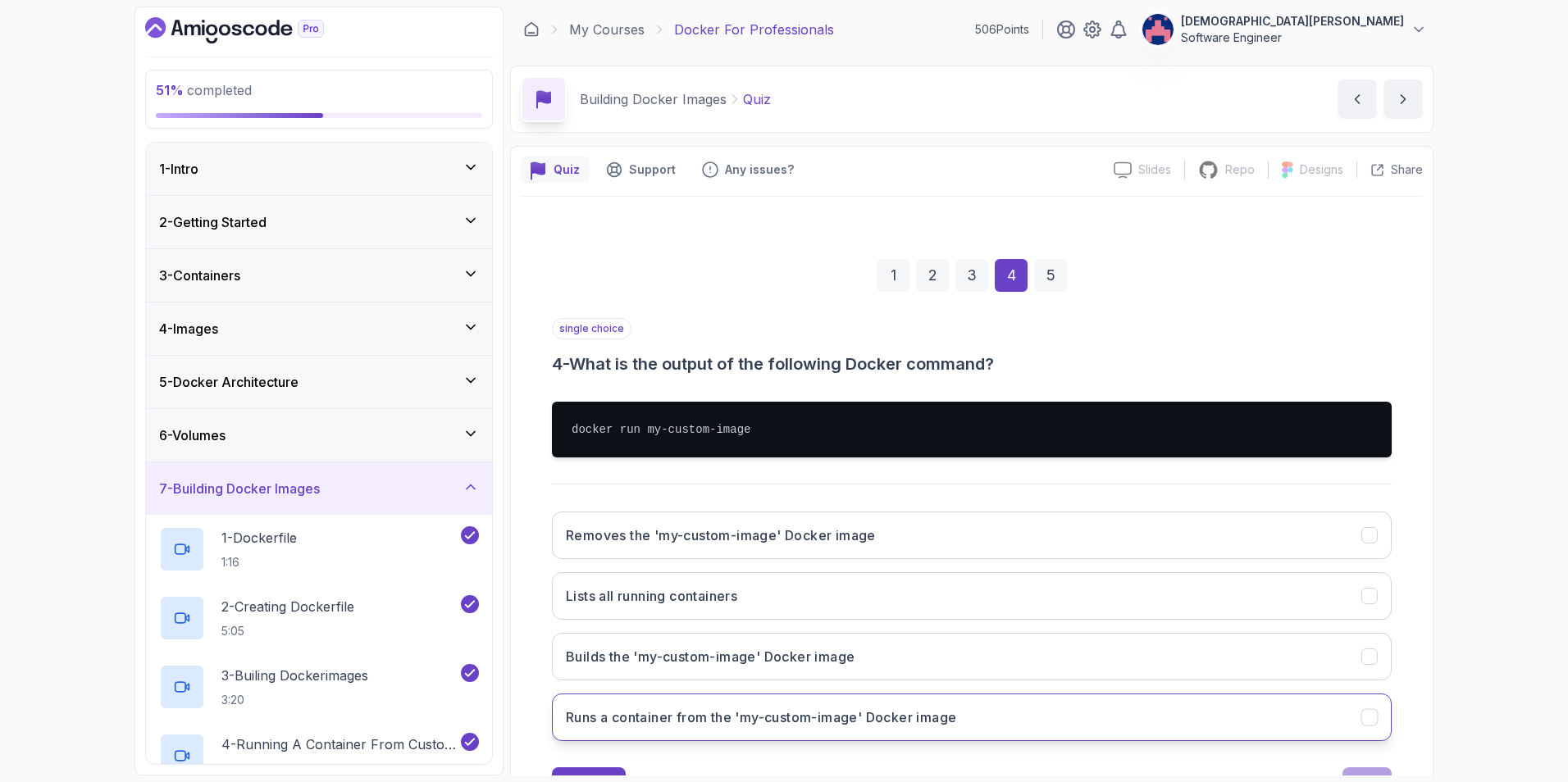
click at [986, 712] on button "Runs a container from the 'my-custom-image' Docker image" at bounding box center [972, 718] width 840 height 48
click at [1368, 770] on button "Next" at bounding box center [1367, 784] width 50 height 33
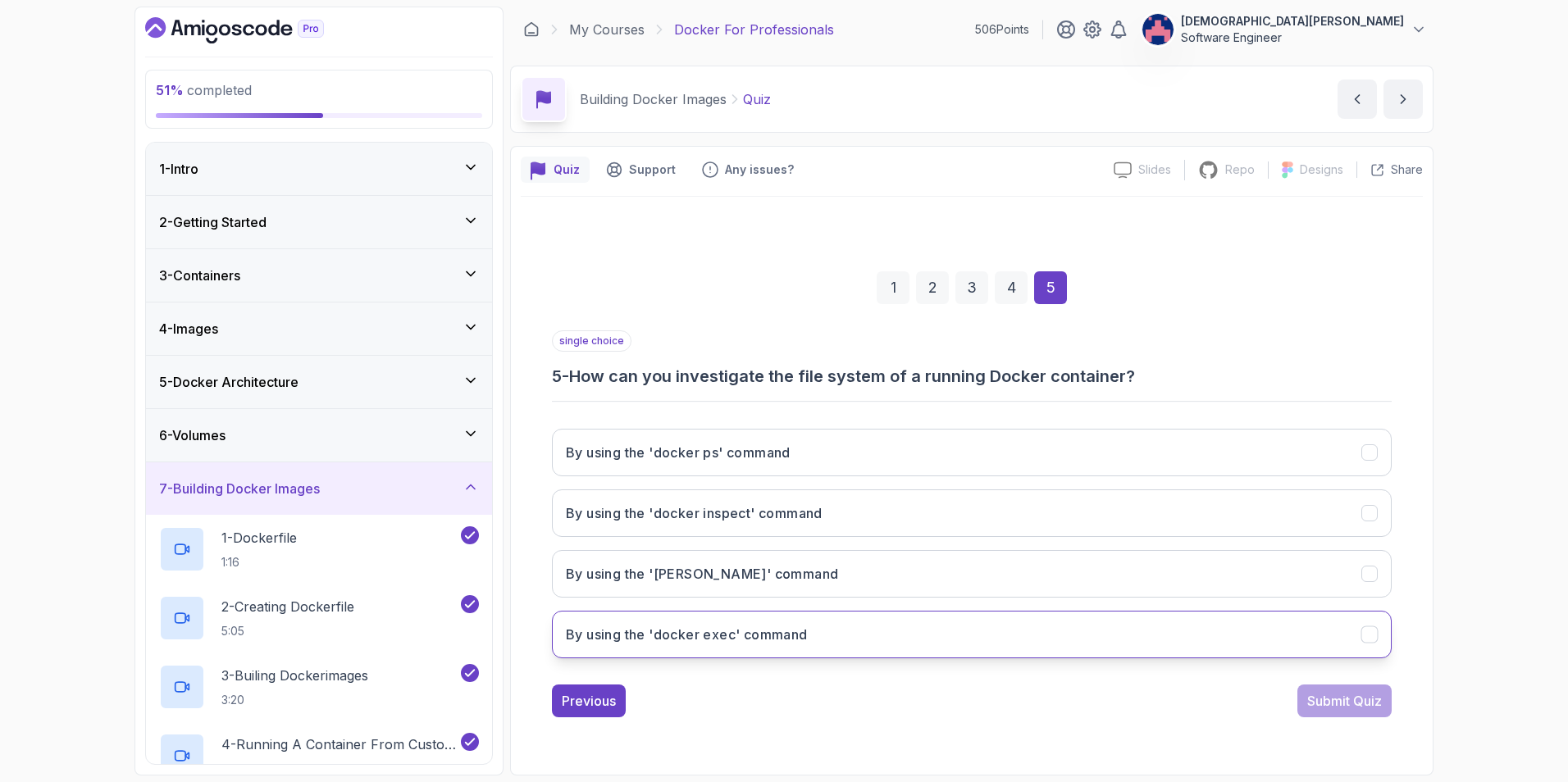
click at [1076, 637] on button "By using the 'docker exec' command" at bounding box center [972, 635] width 840 height 48
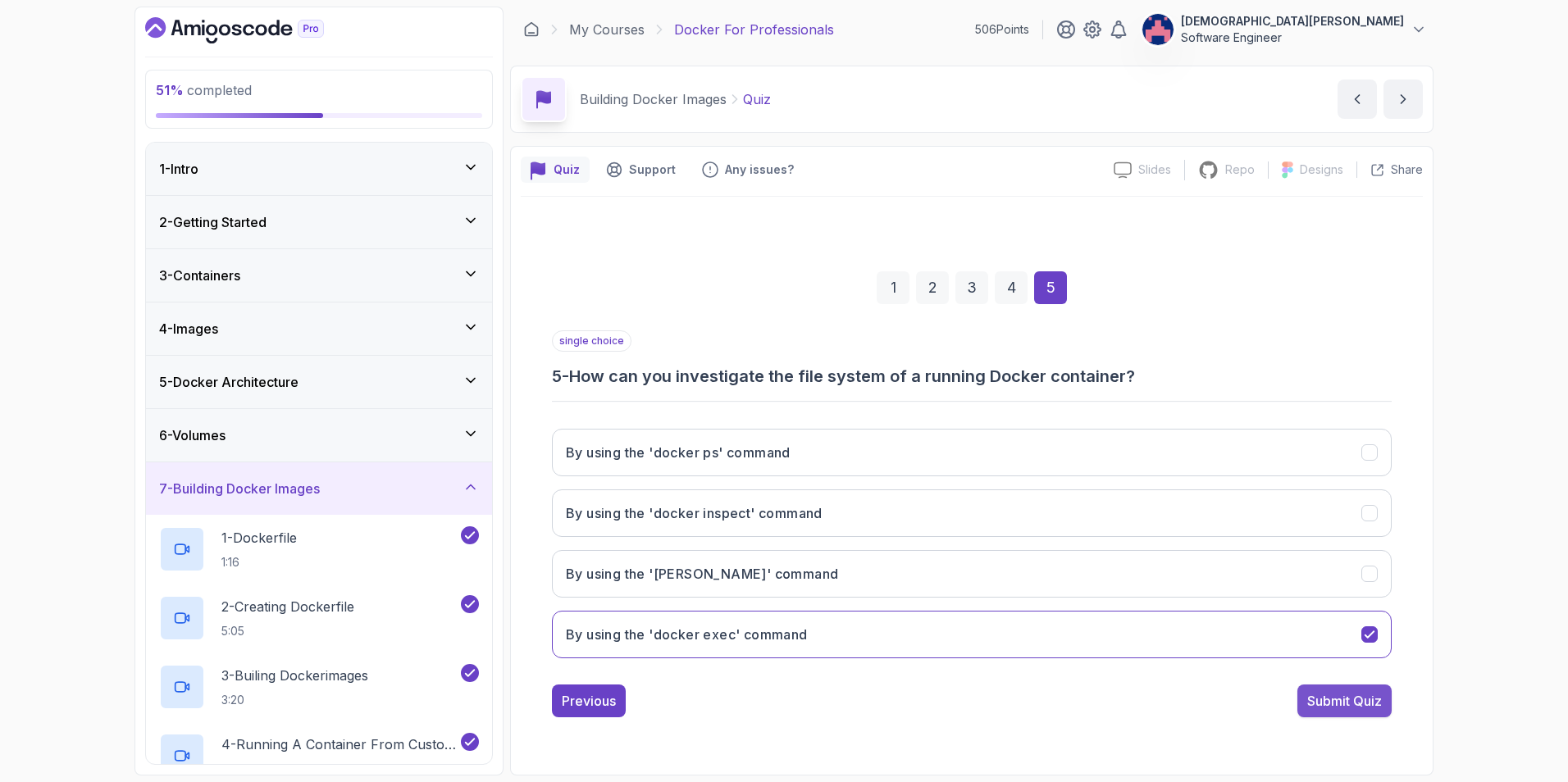
click at [1357, 695] on div "Submit Quiz" at bounding box center [1344, 701] width 74 height 20
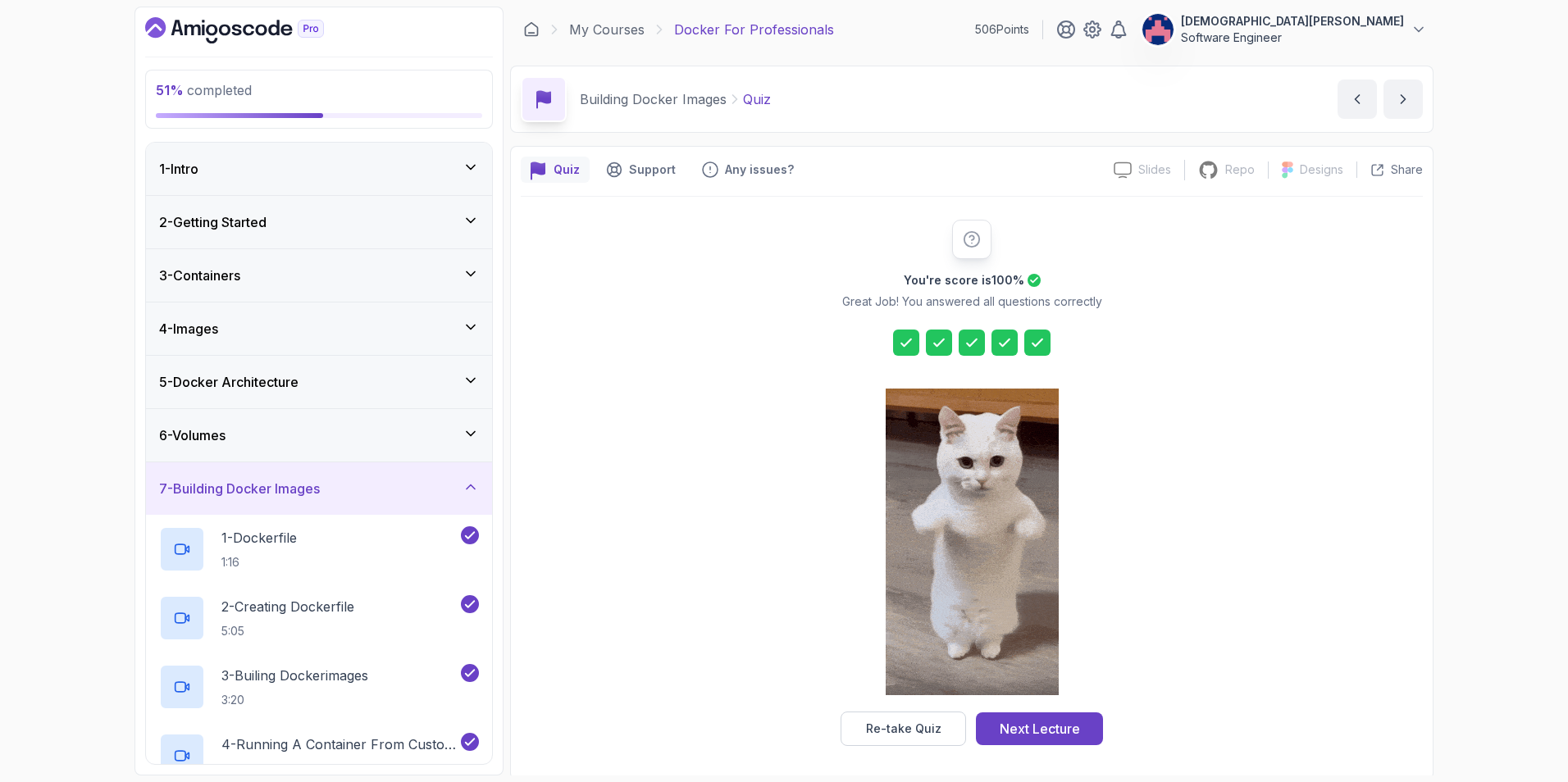
click at [475, 479] on icon at bounding box center [471, 487] width 17 height 17
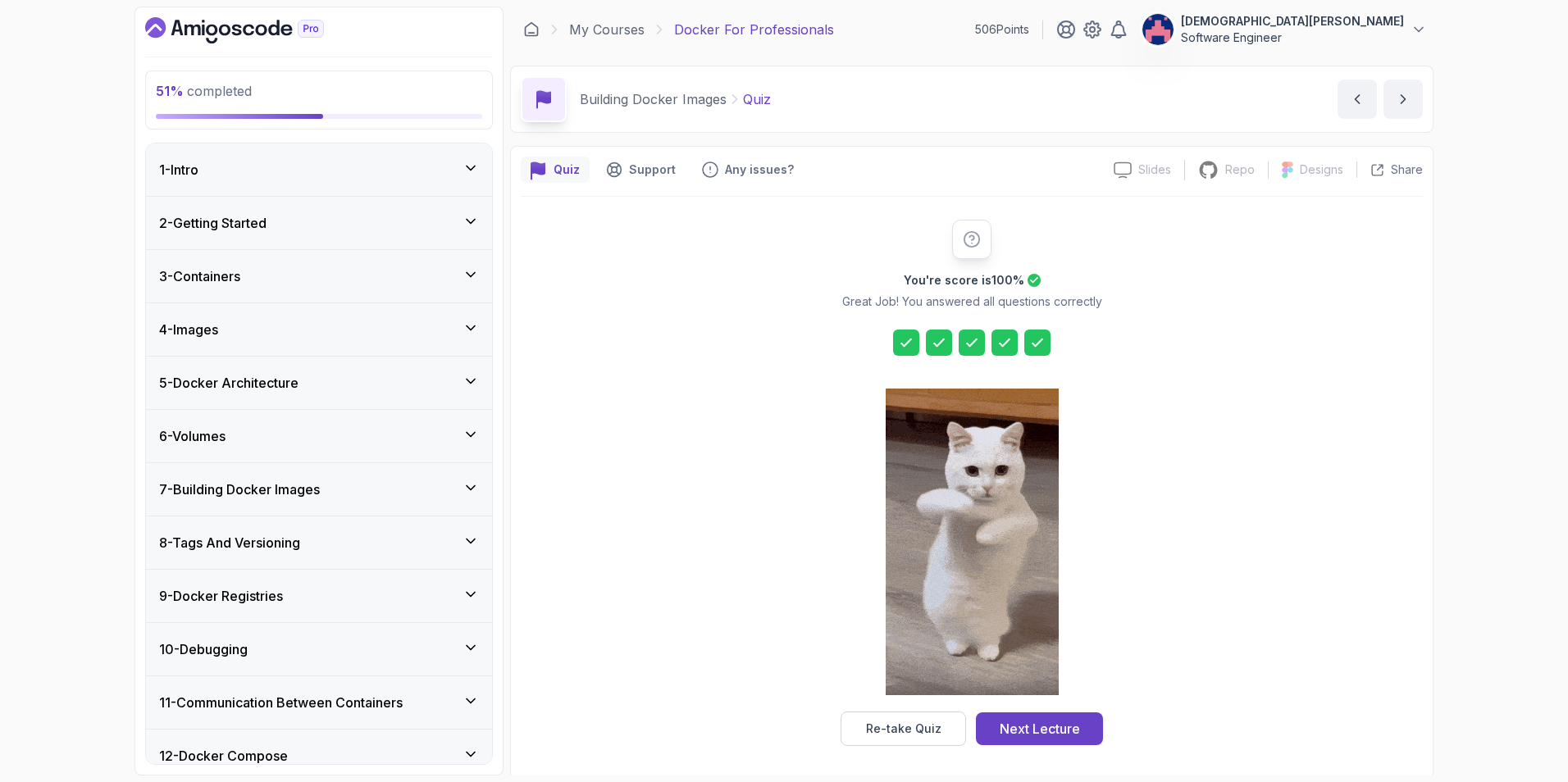
click at [446, 546] on div "8 - Tags And Versioning" at bounding box center [319, 543] width 320 height 20
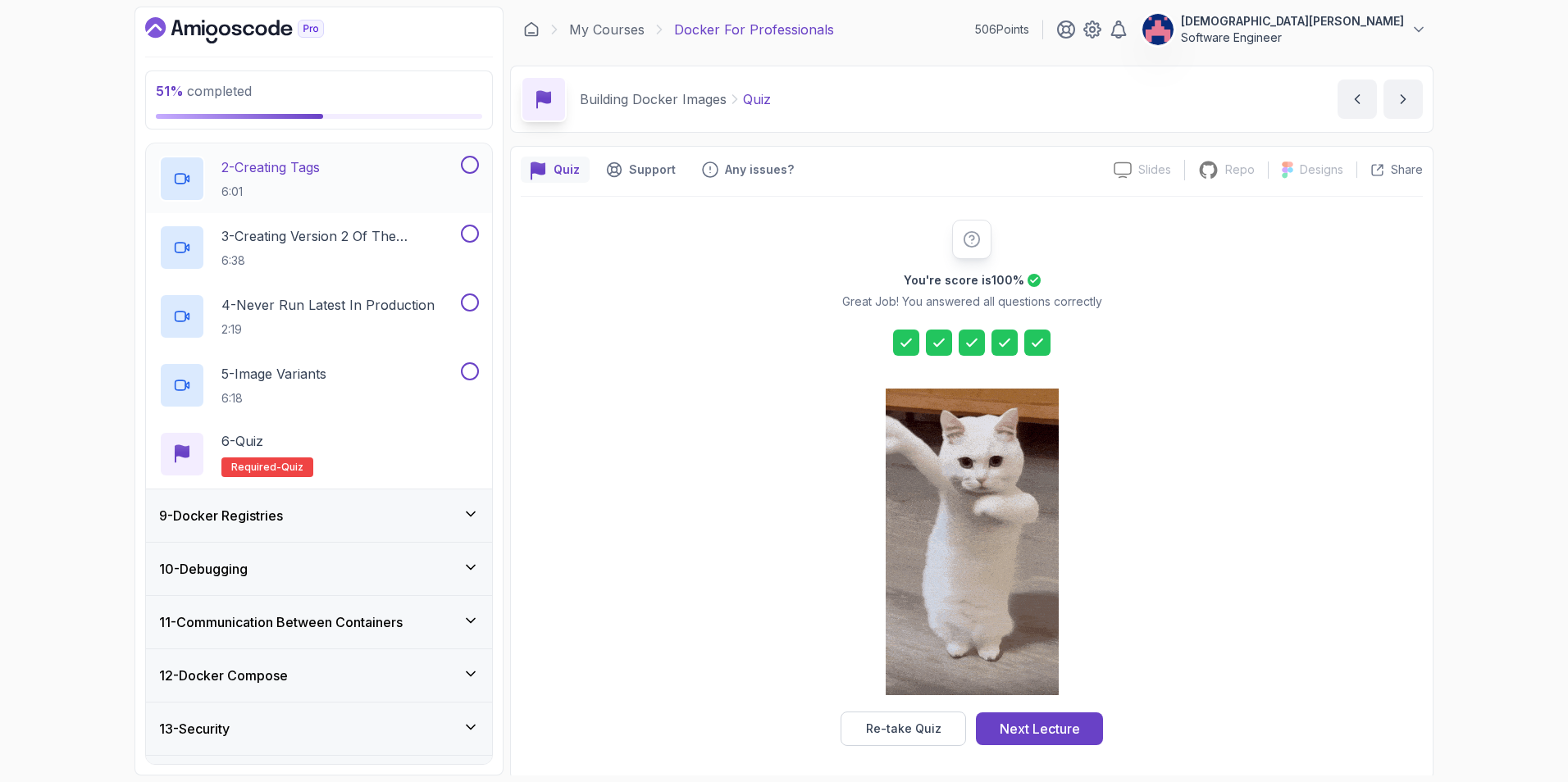
scroll to position [538, 0]
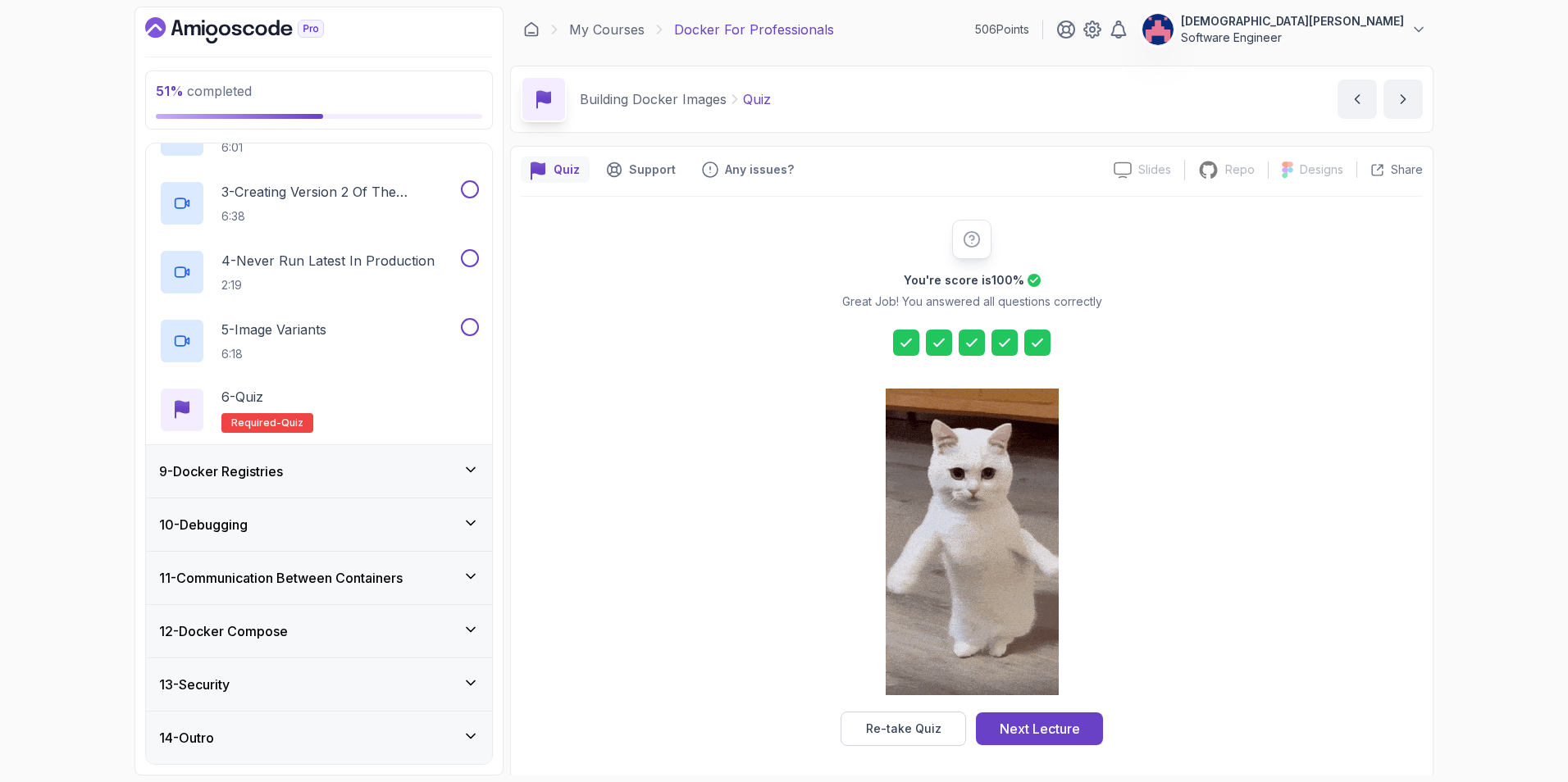
click at [443, 633] on div "12 - Docker Compose" at bounding box center [319, 632] width 320 height 20
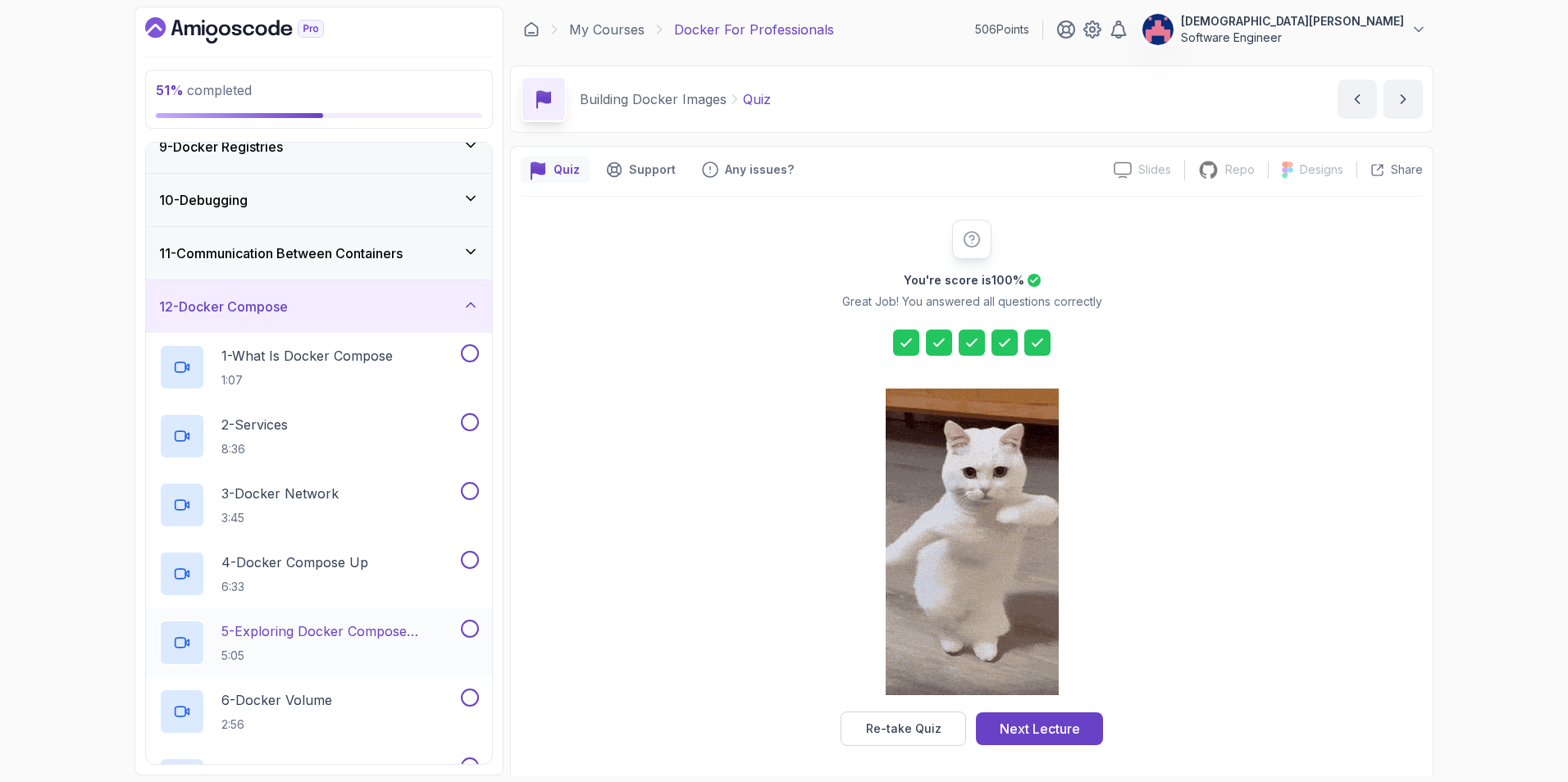
scroll to position [265, 0]
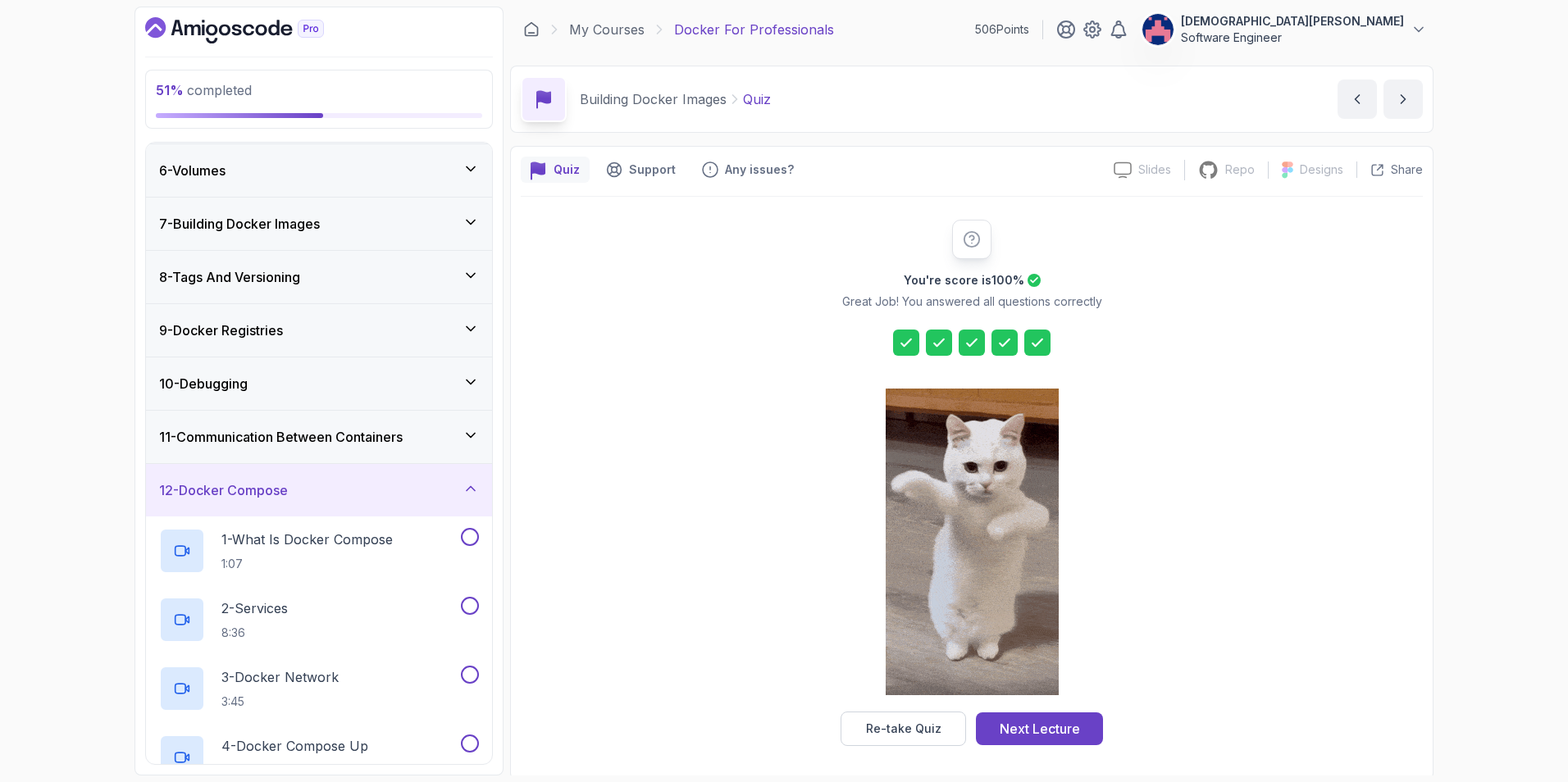
click at [462, 491] on div "12 - Docker Compose" at bounding box center [319, 491] width 320 height 20
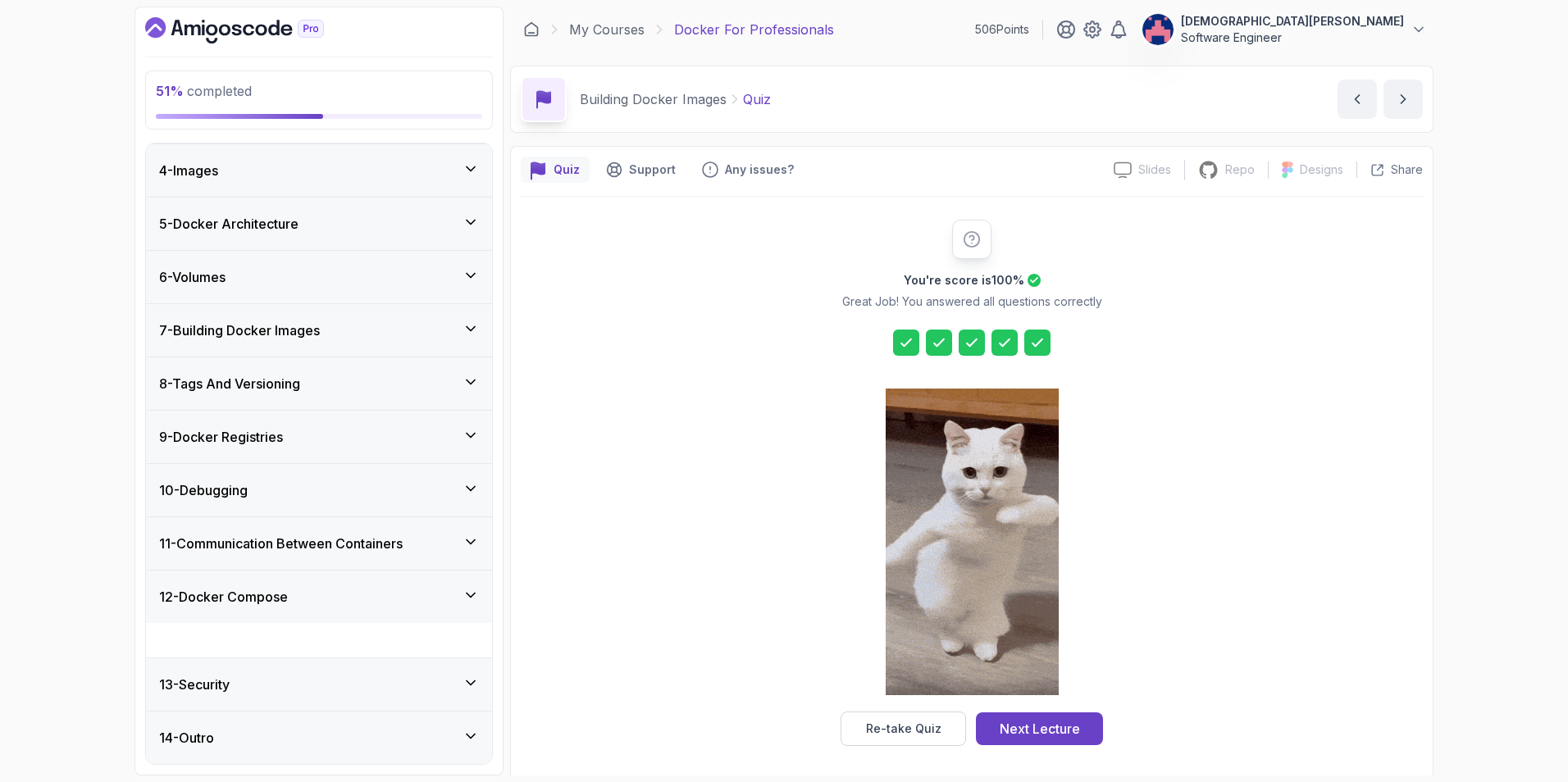
scroll to position [125, 0]
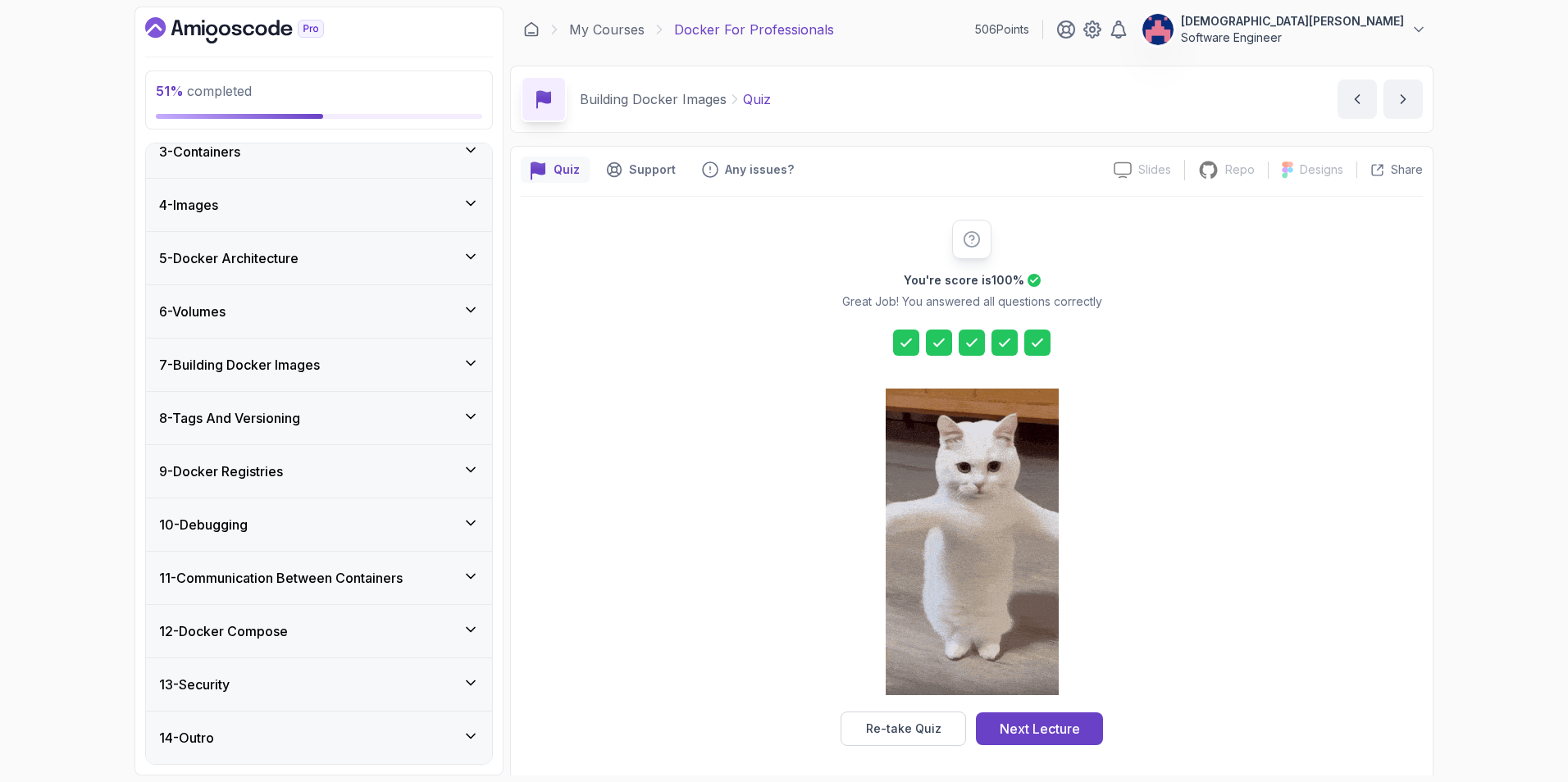
click at [460, 675] on div "13 - Security" at bounding box center [319, 685] width 320 height 20
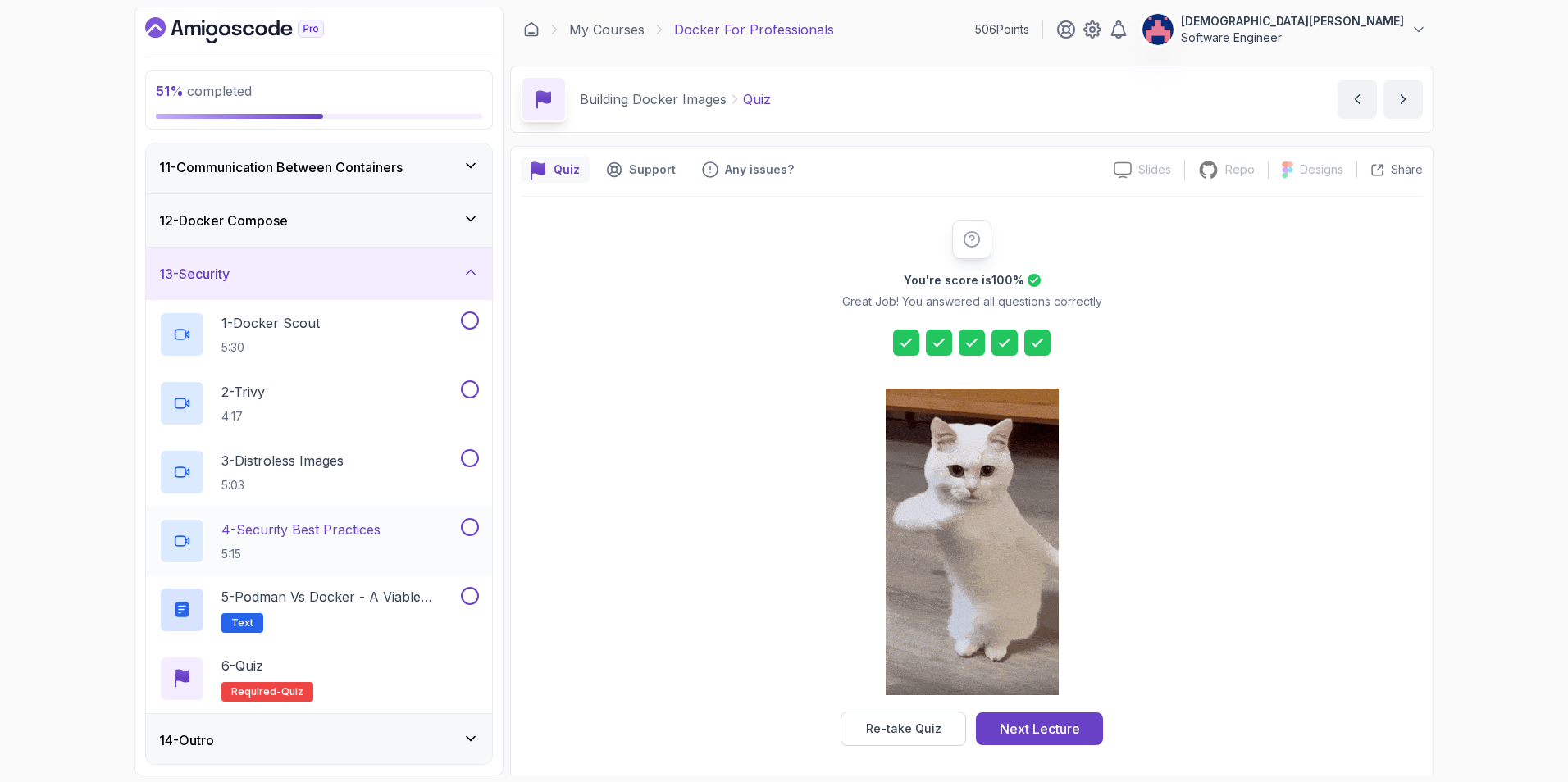
scroll to position [538, 0]
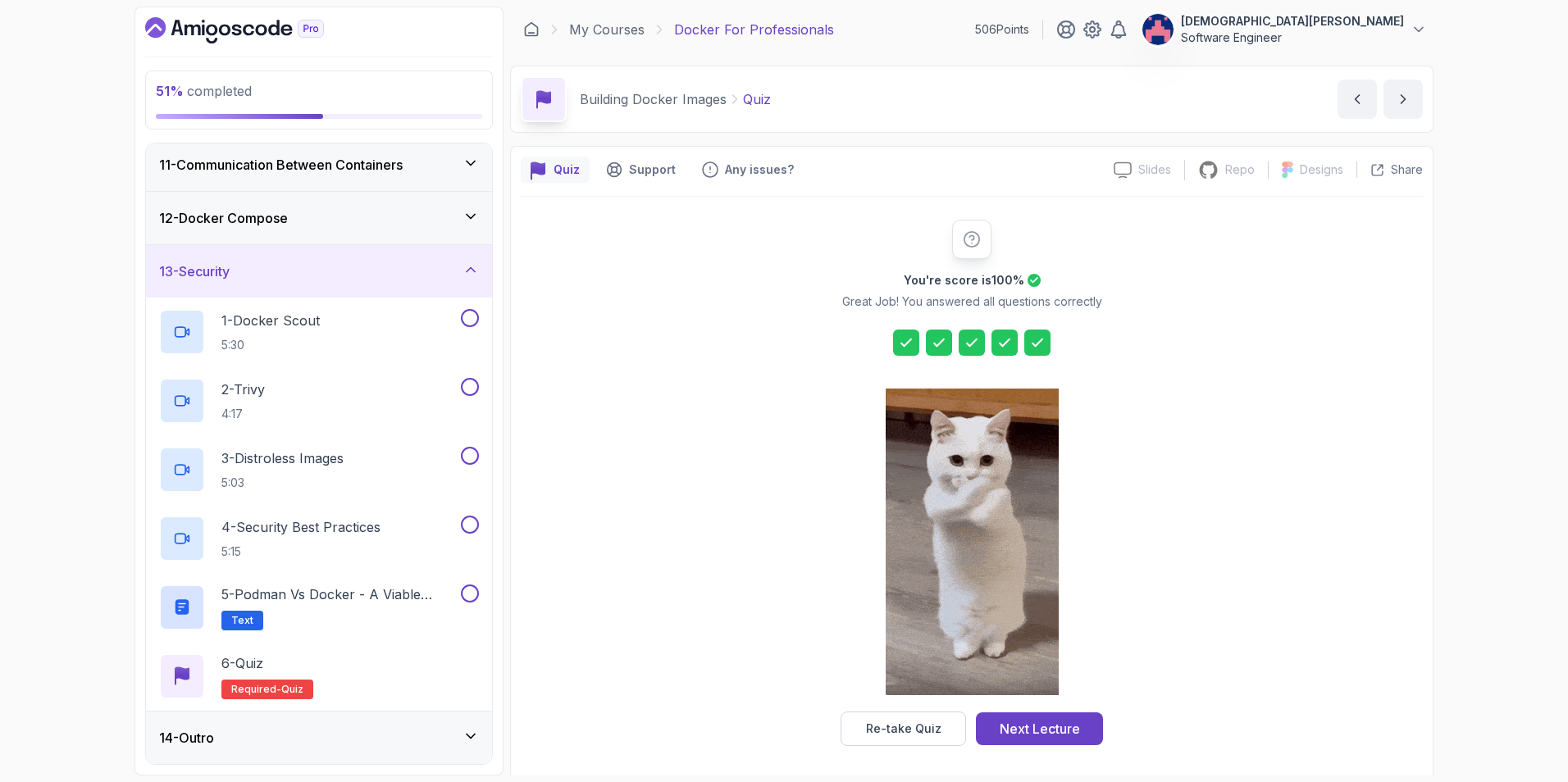
click at [470, 275] on icon at bounding box center [471, 270] width 17 height 17
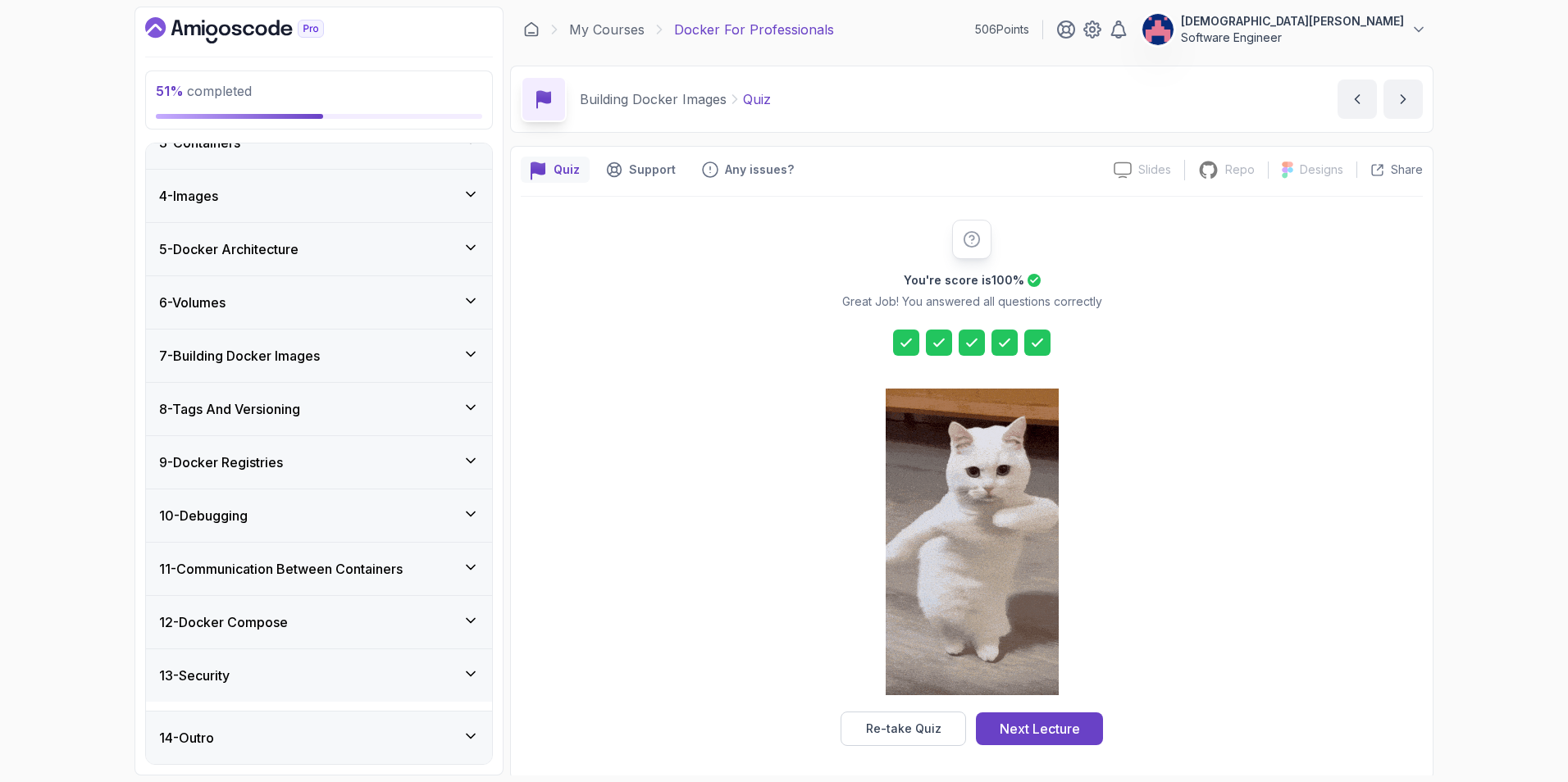
scroll to position [125, 0]
